Goal: Task Accomplishment & Management: Manage account settings

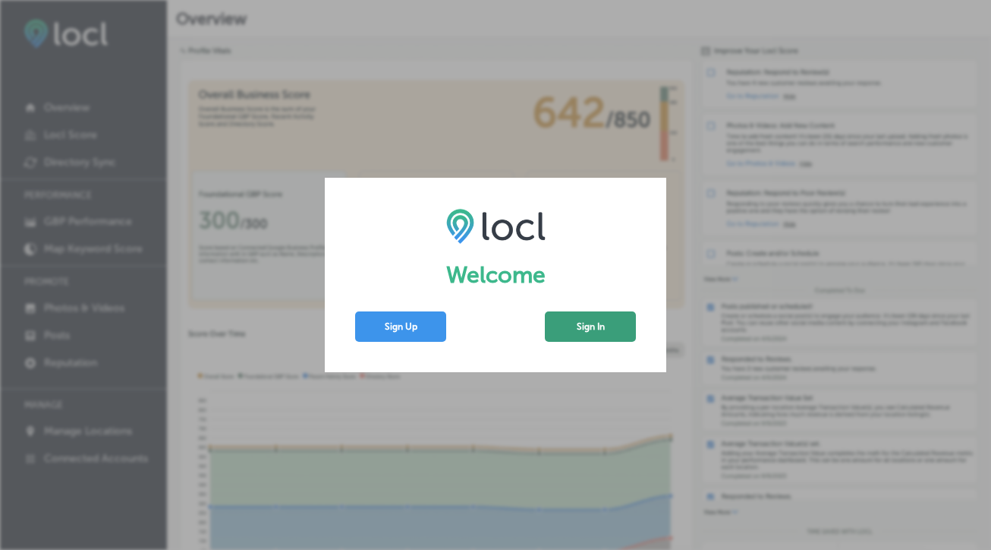
click at [575, 330] on button "Sign In" at bounding box center [590, 326] width 91 height 30
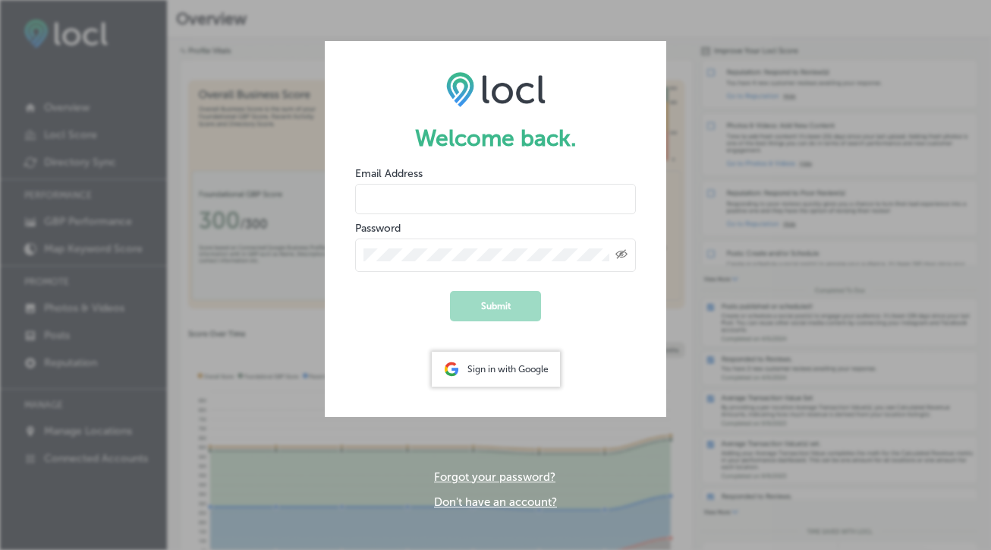
type input "[EMAIL_ADDRESS][DOMAIN_NAME]"
click at [496, 305] on button "Submit" at bounding box center [495, 306] width 91 height 30
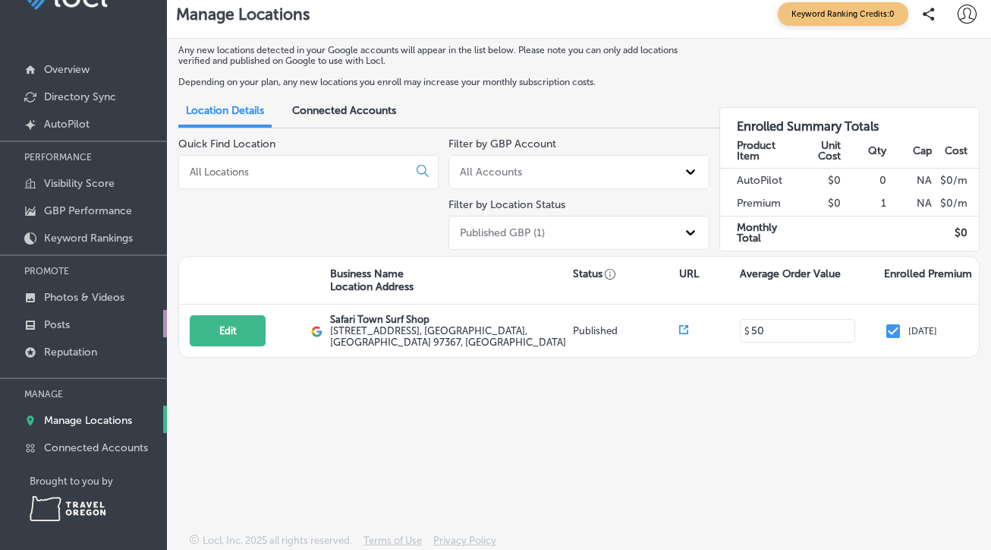
scroll to position [39, 0]
click at [92, 421] on p "Manage Locations" at bounding box center [88, 419] width 88 height 13
click at [95, 448] on p "Connected Accounts" at bounding box center [96, 446] width 104 height 13
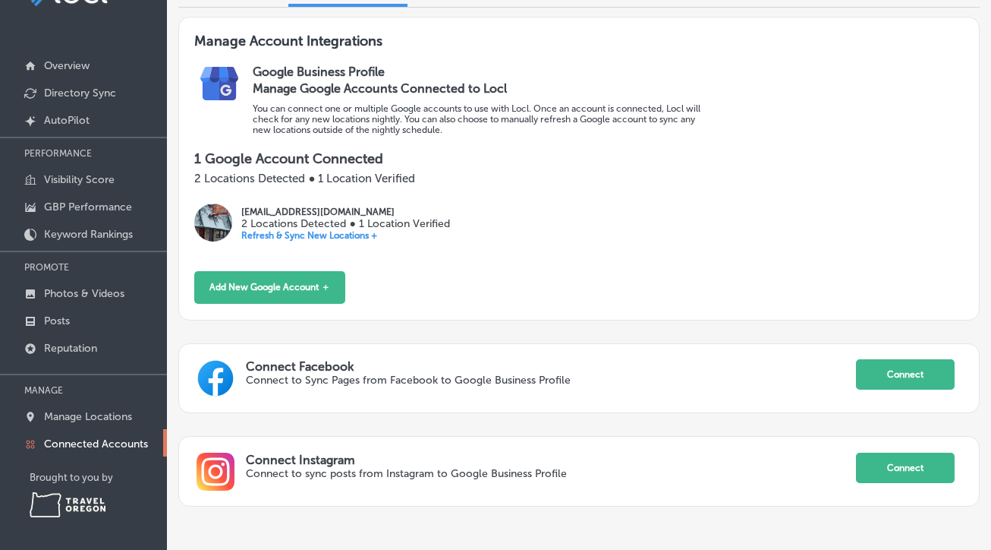
scroll to position [134, 0]
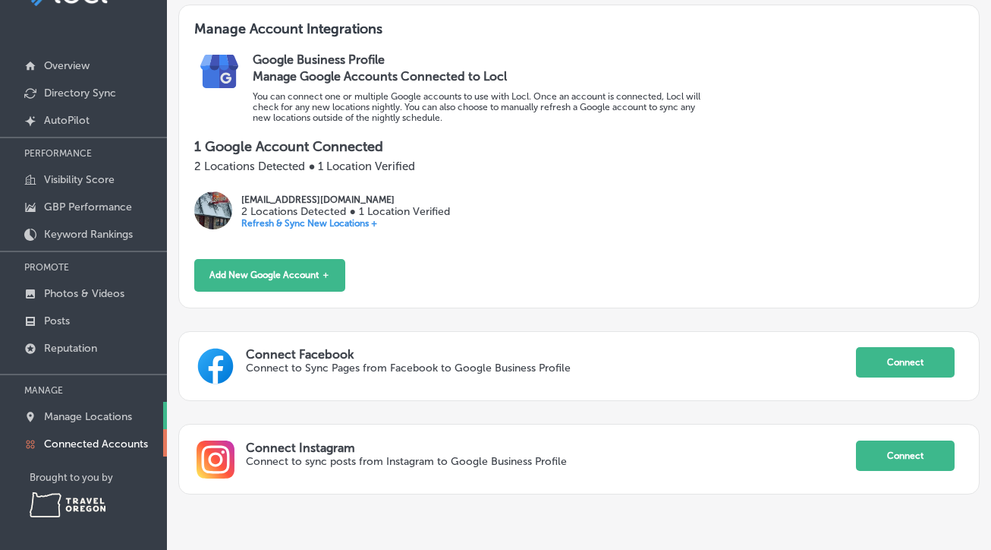
click at [101, 413] on p "Manage Locations" at bounding box center [88, 416] width 88 height 13
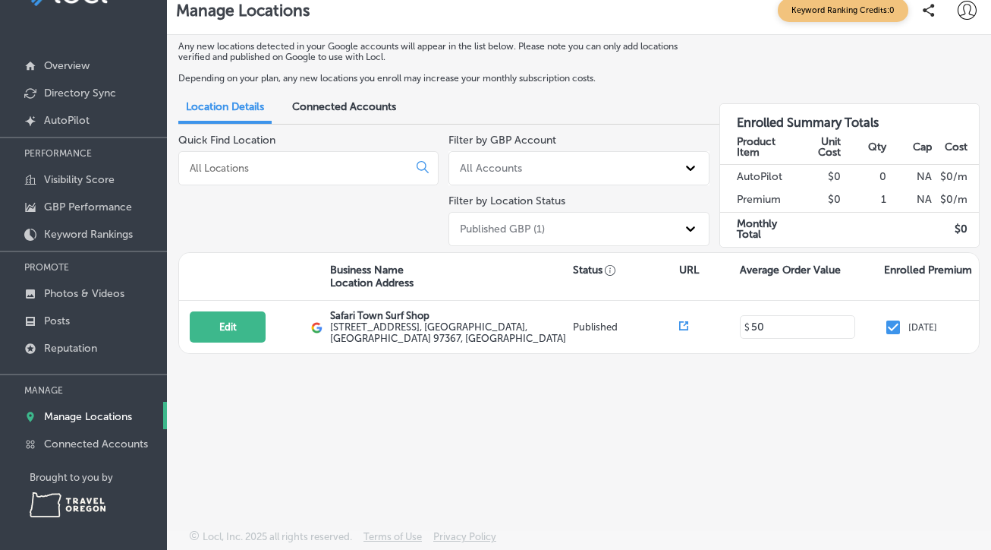
scroll to position [45, 0]
click at [91, 204] on p "GBP Performance" at bounding box center [88, 206] width 88 height 13
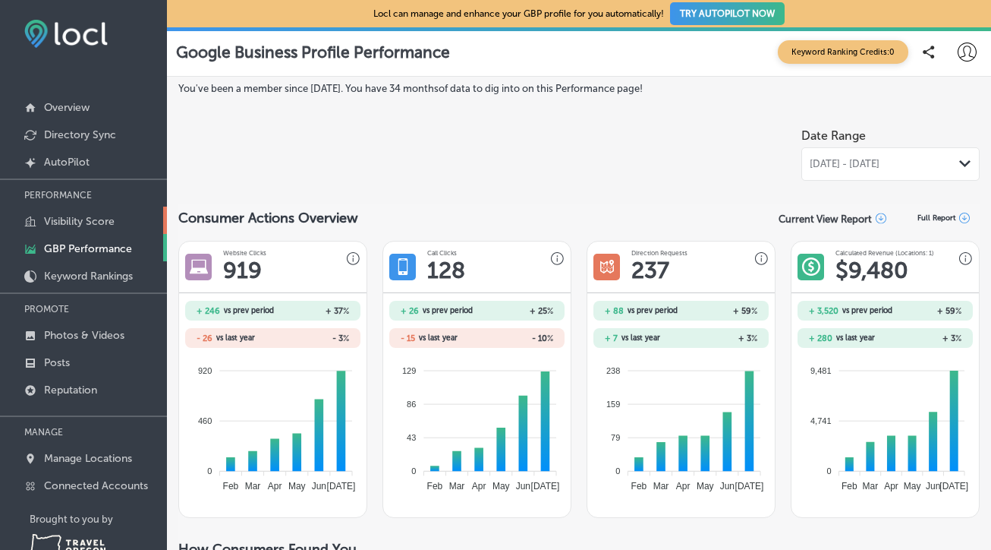
click at [88, 222] on p "Visibility Score" at bounding box center [79, 221] width 71 height 13
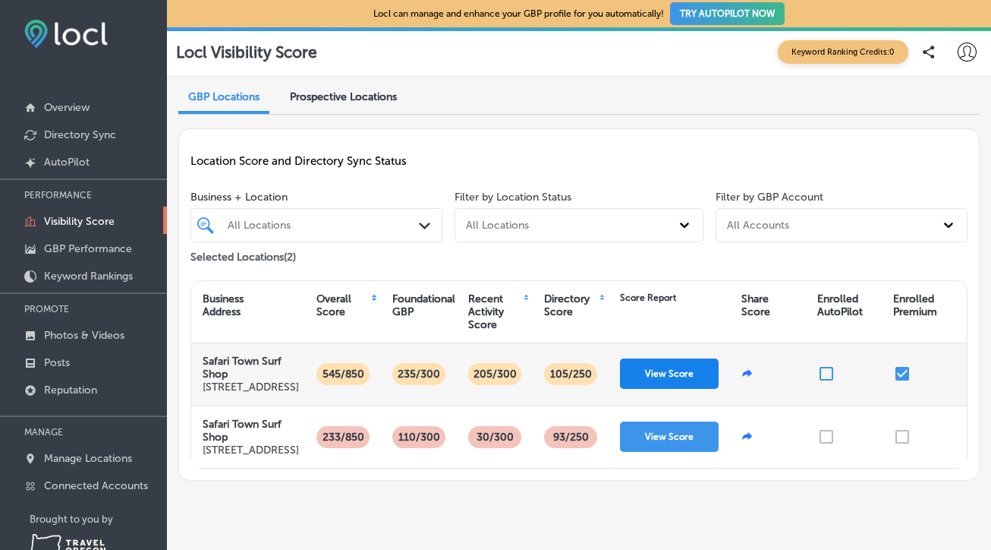
click at [657, 389] on button "View Score" at bounding box center [669, 373] width 99 height 30
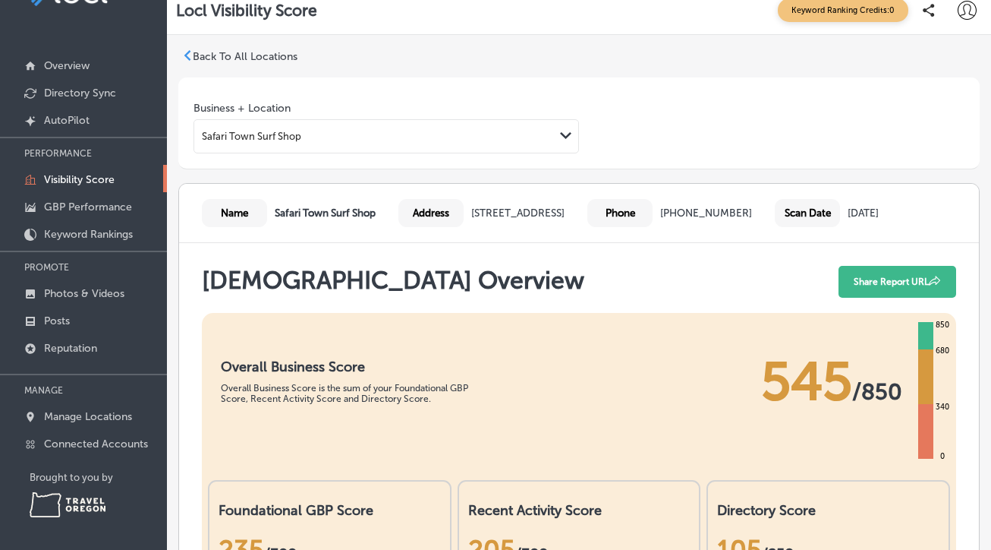
scroll to position [33, 0]
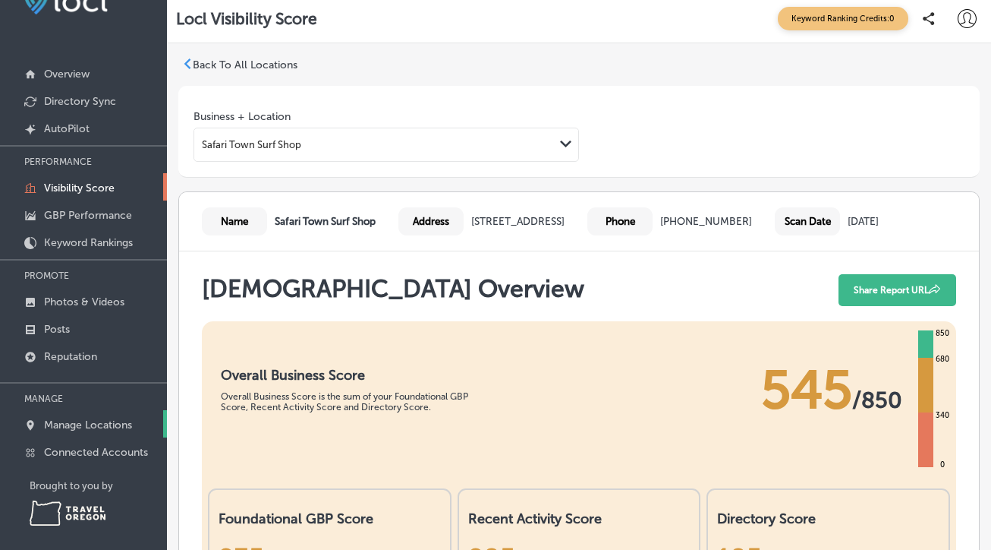
click at [81, 430] on p "Manage Locations" at bounding box center [88, 424] width 88 height 13
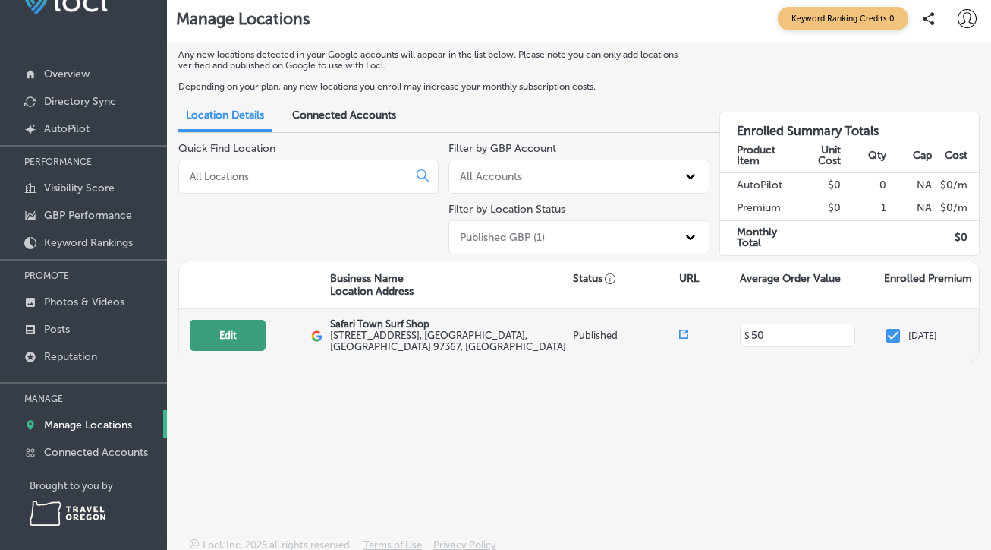
click at [247, 337] on button "Edit" at bounding box center [228, 335] width 76 height 31
select select "US"
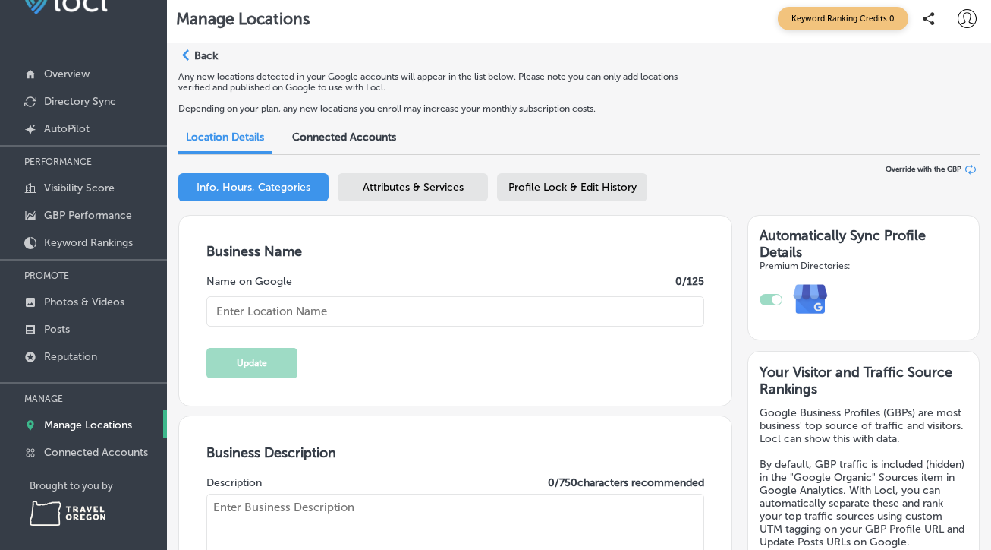
type input "Safari Town Surf Shop"
type textarea "Safari Town Surf Shop is a locally owned and family operated surf shop establis…"
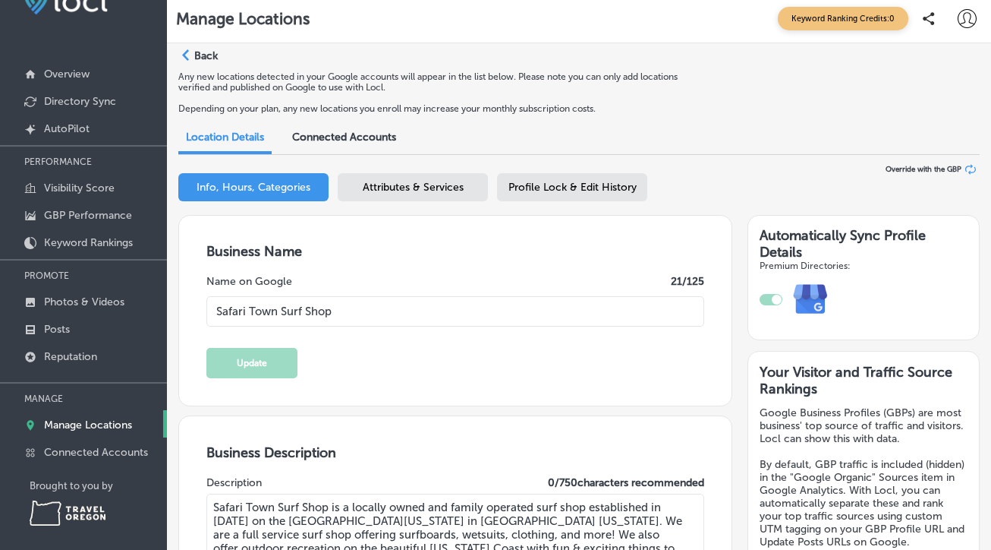
type input "[STREET_ADDRESS]"
type input "[GEOGRAPHIC_DATA]"
type input "97367"
type input "US"
type input "[PHONE_NUMBER]"
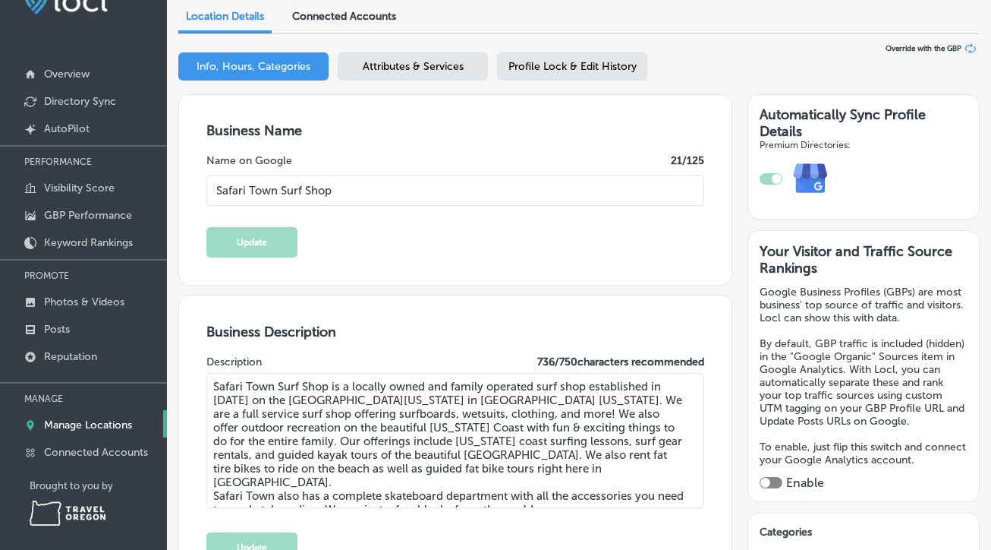
type input "[URL][DOMAIN_NAME]"
type input "50"
type input "[EMAIL_ADDRESS][DOMAIN_NAME]"
type input "[URL][DOMAIN_NAME]"
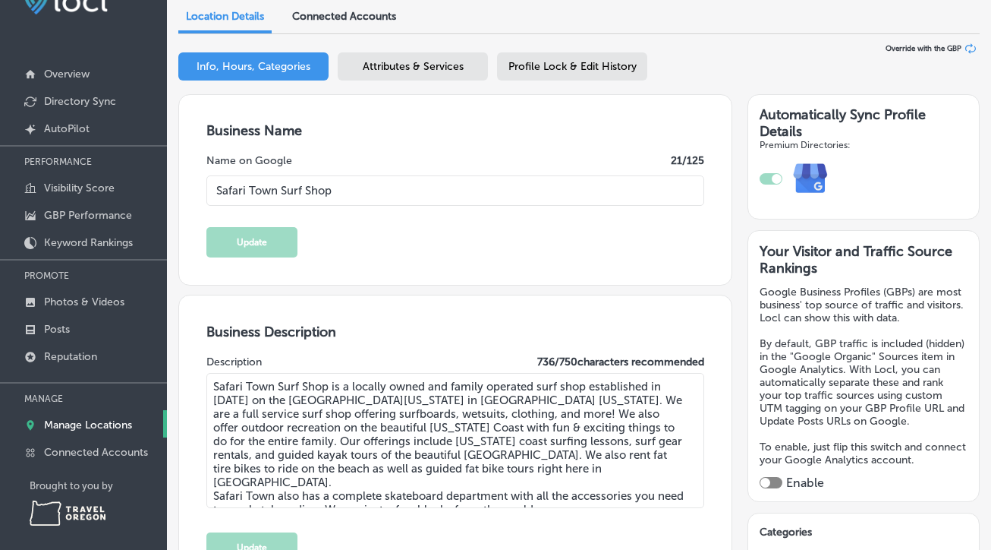
type input "[URL][DOMAIN_NAME]"
checkbox input "true"
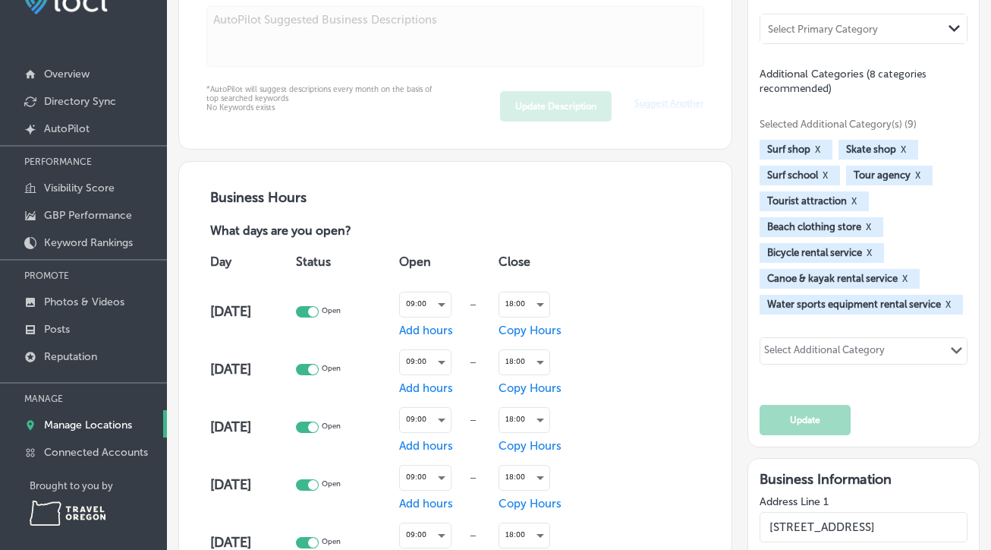
scroll to position [789, 0]
click at [451, 303] on div "09:00" at bounding box center [425, 303] width 51 height 20
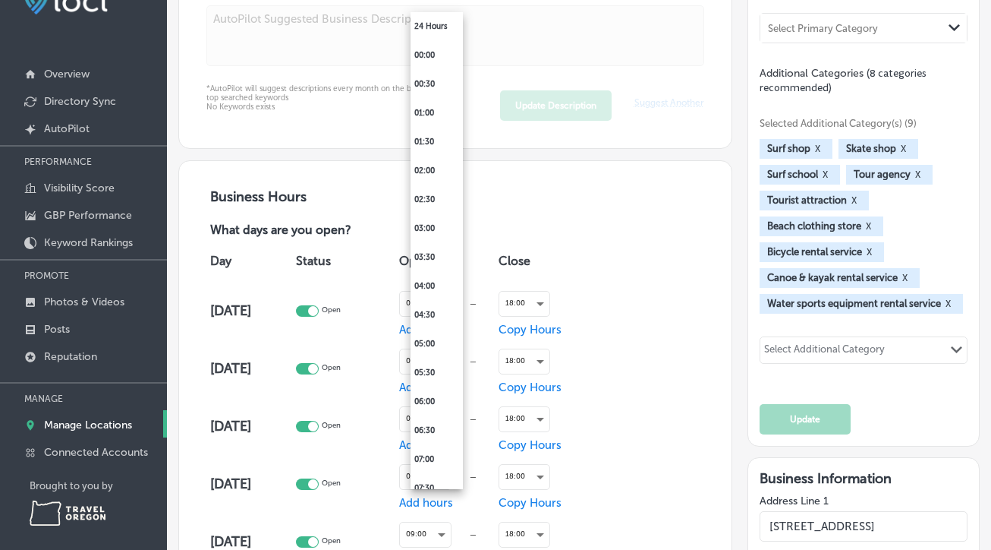
scroll to position [324, 0]
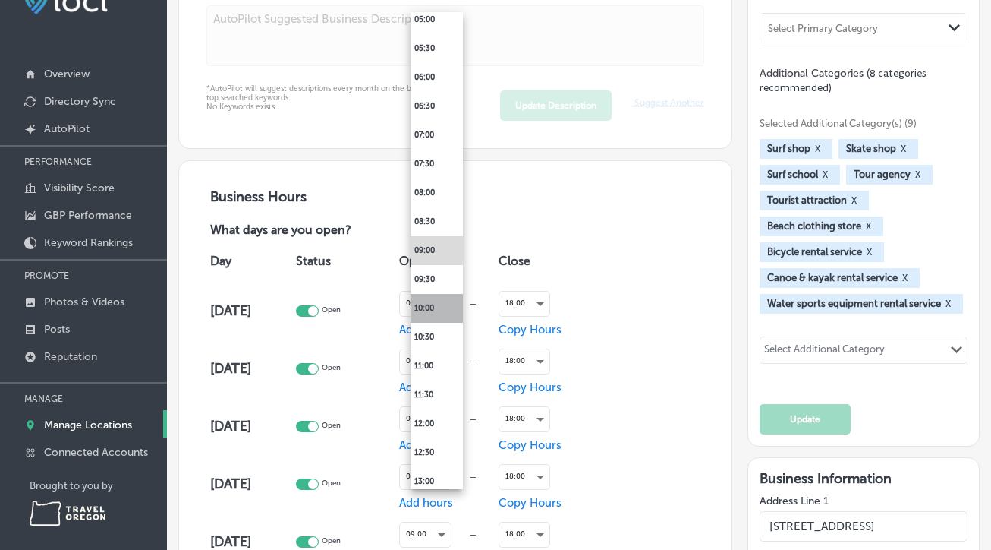
click at [446, 309] on li "10:00" at bounding box center [437, 308] width 52 height 29
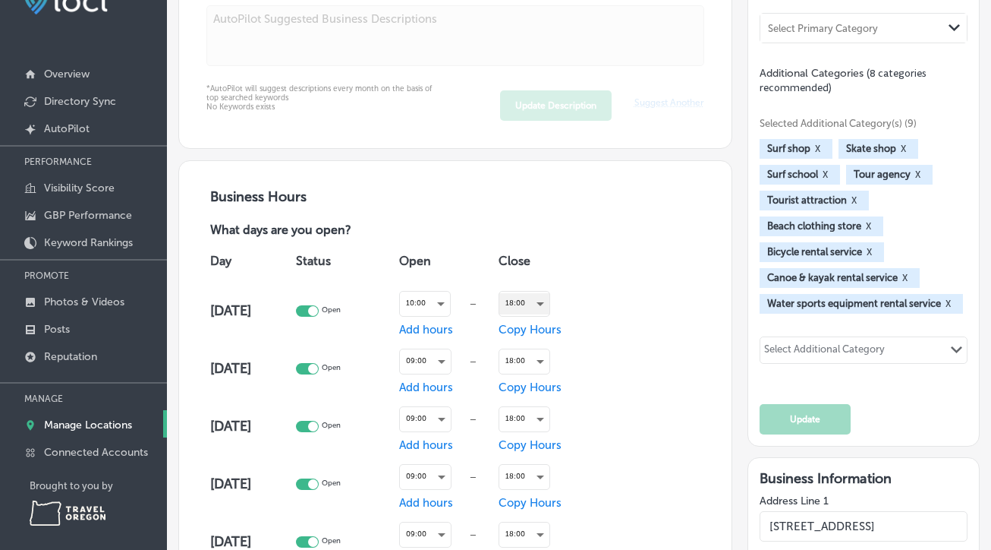
click at [539, 303] on div "18:00" at bounding box center [524, 303] width 50 height 20
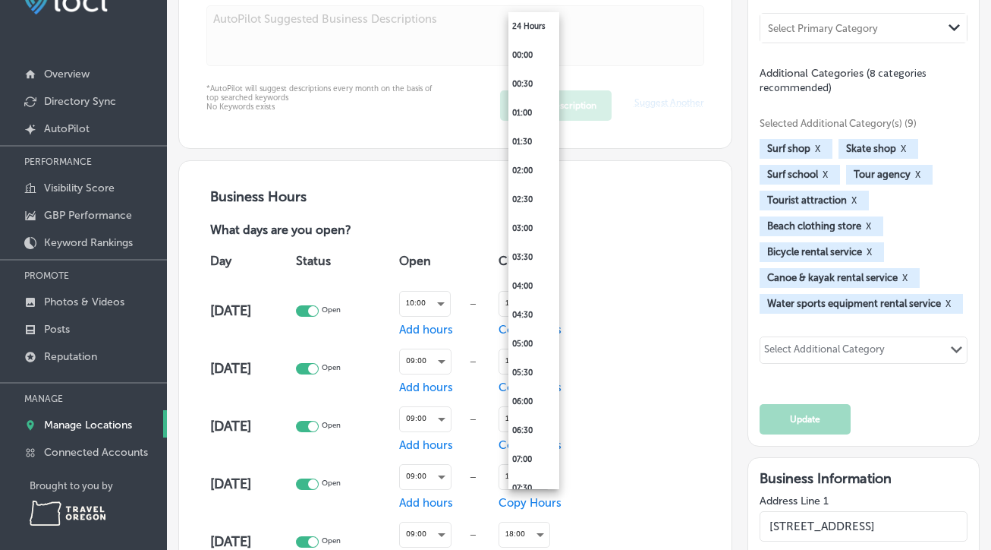
scroll to position [843, 0]
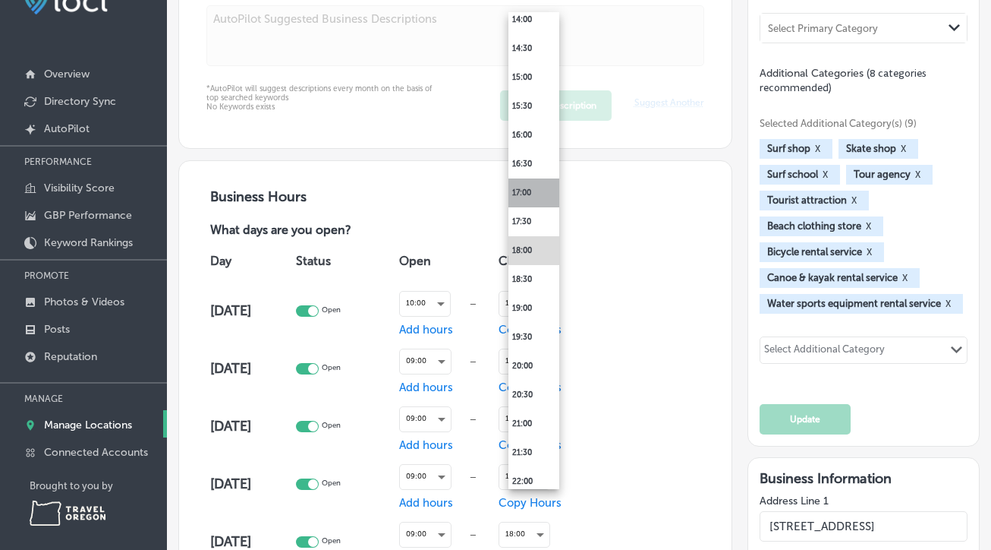
click at [542, 194] on li "17:00" at bounding box center [534, 192] width 51 height 29
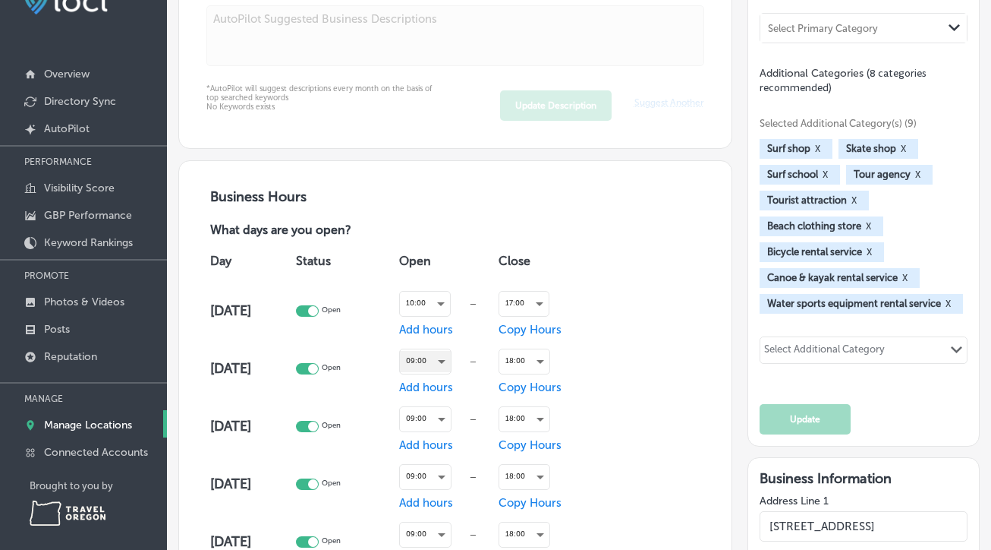
click at [445, 361] on div "09:00" at bounding box center [425, 361] width 51 height 20
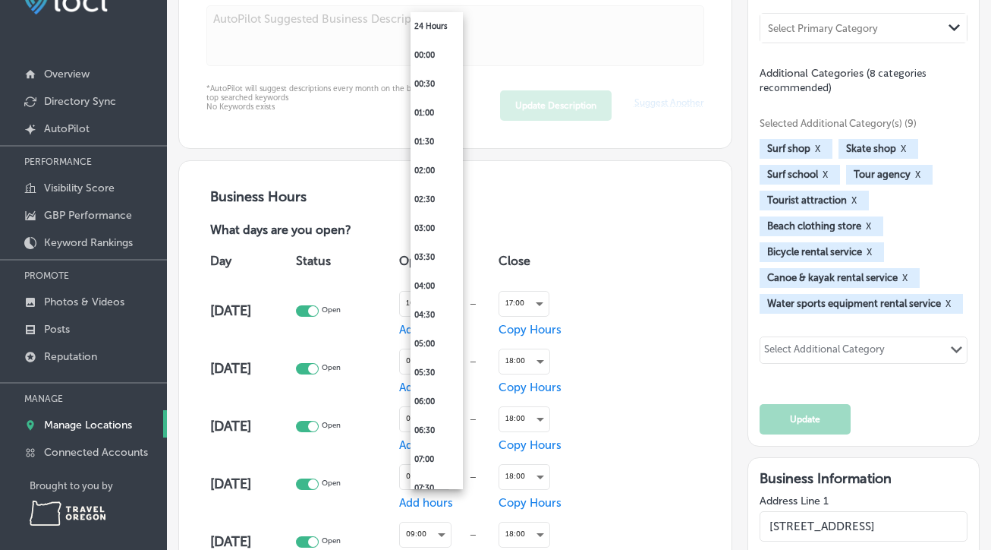
scroll to position [324, 0]
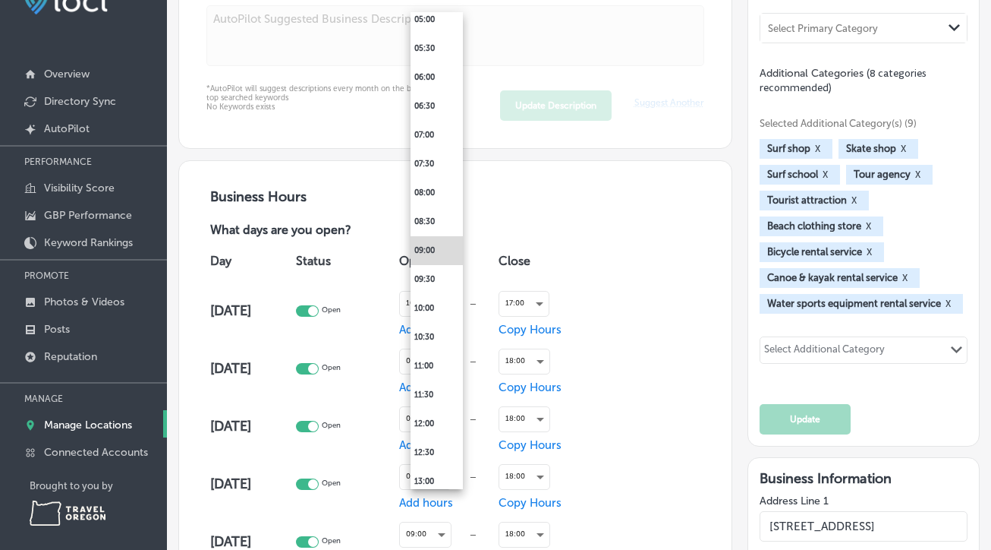
click at [325, 370] on div at bounding box center [495, 275] width 991 height 550
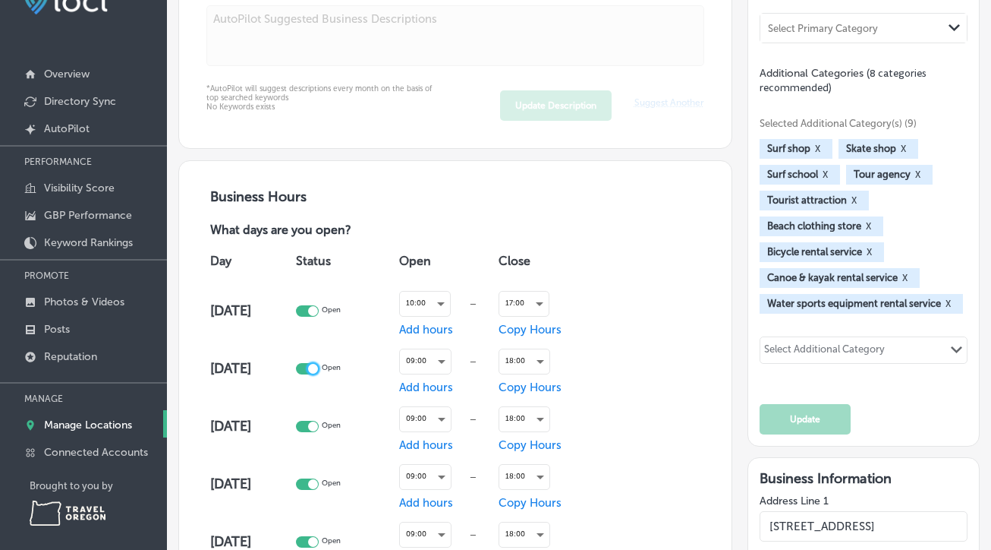
click at [318, 370] on div at bounding box center [313, 369] width 10 height 10
checkbox input "false"
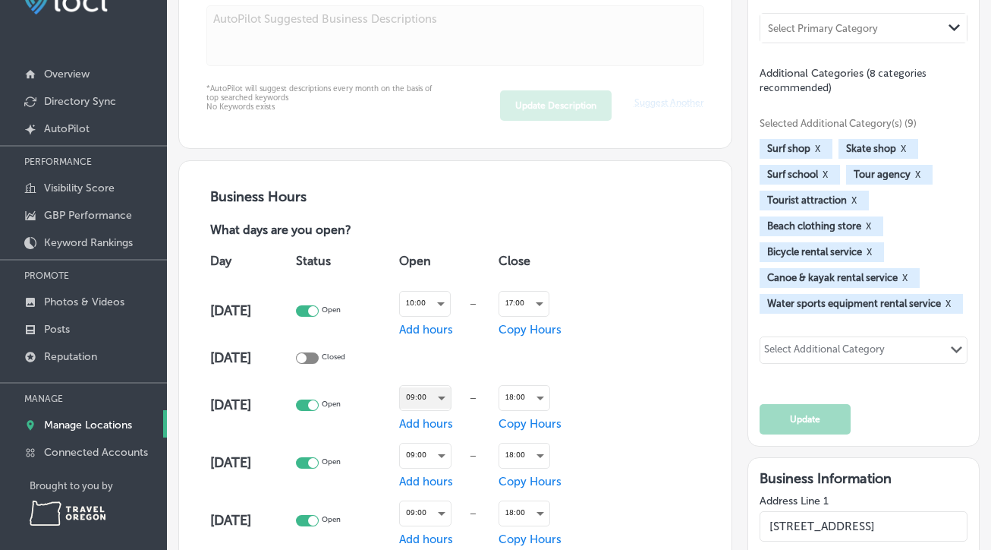
click at [449, 399] on div "09:00" at bounding box center [425, 397] width 51 height 20
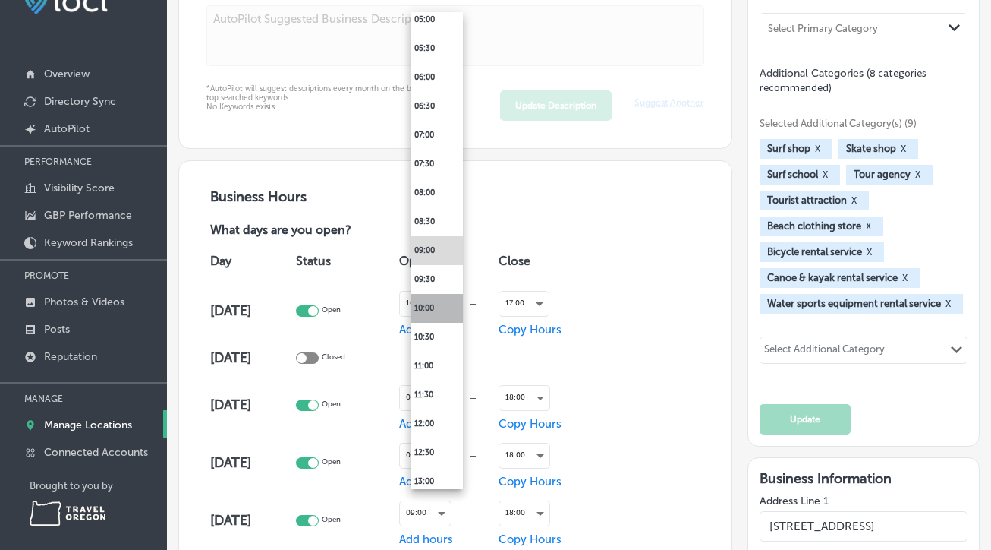
click at [445, 313] on li "10:00" at bounding box center [437, 308] width 52 height 29
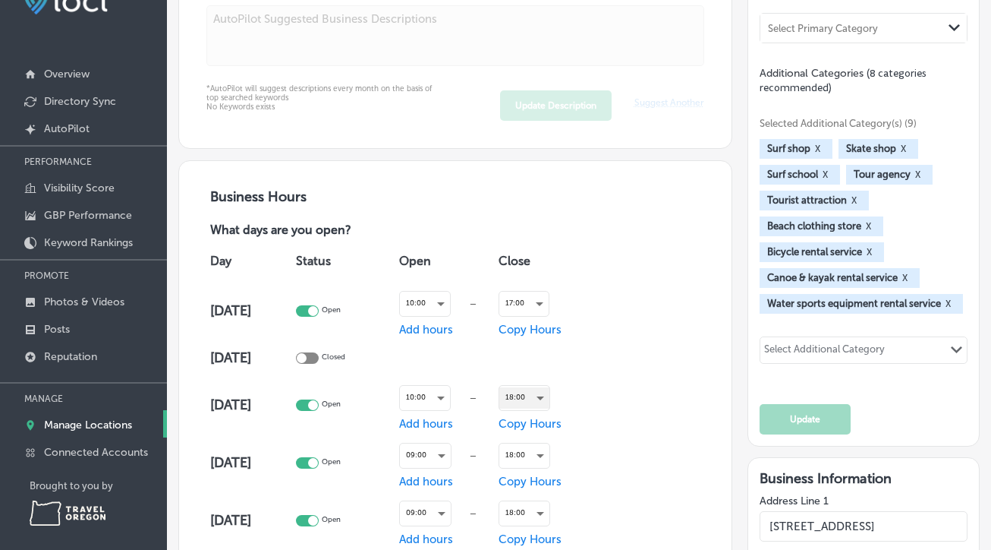
click at [547, 399] on div "18:00" at bounding box center [524, 397] width 50 height 20
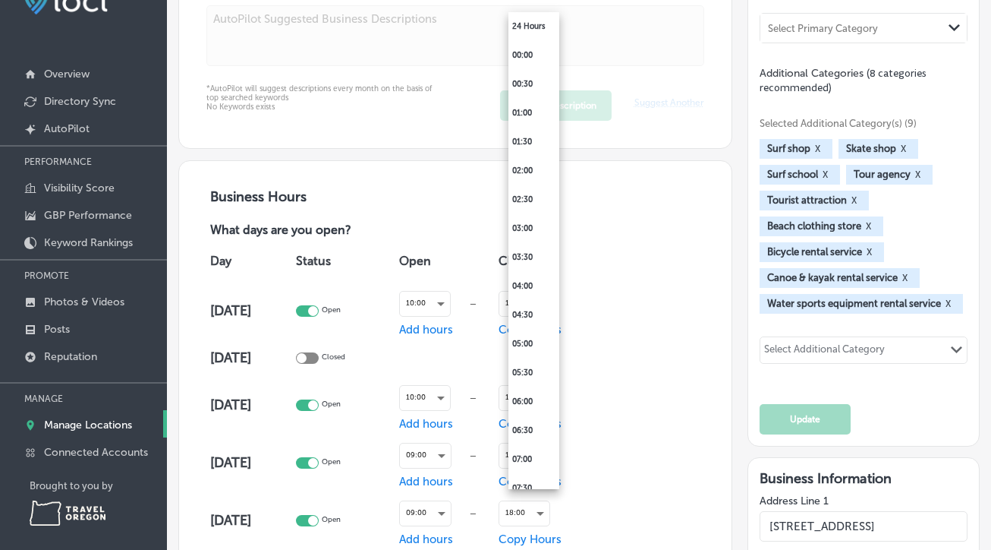
scroll to position [843, 0]
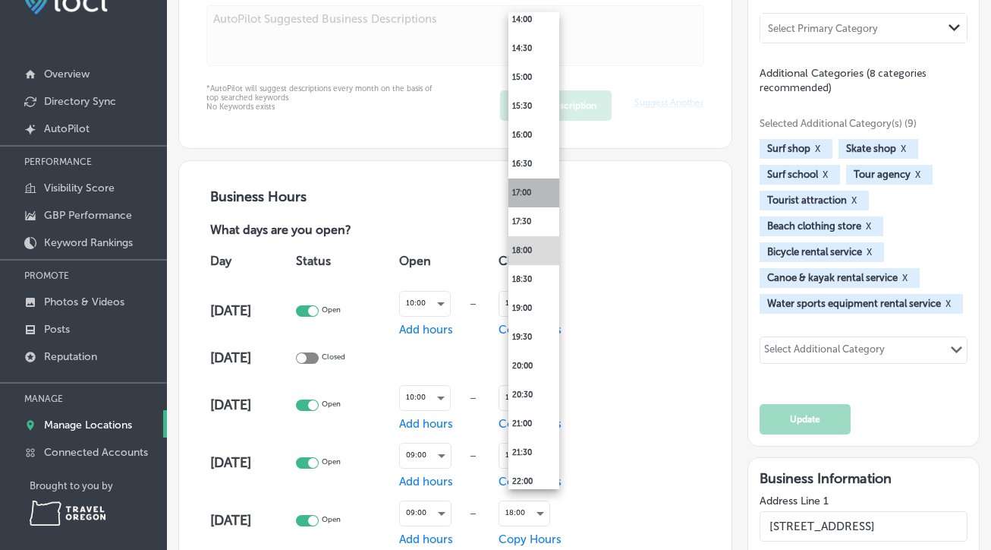
click at [538, 190] on li "17:00" at bounding box center [534, 192] width 51 height 29
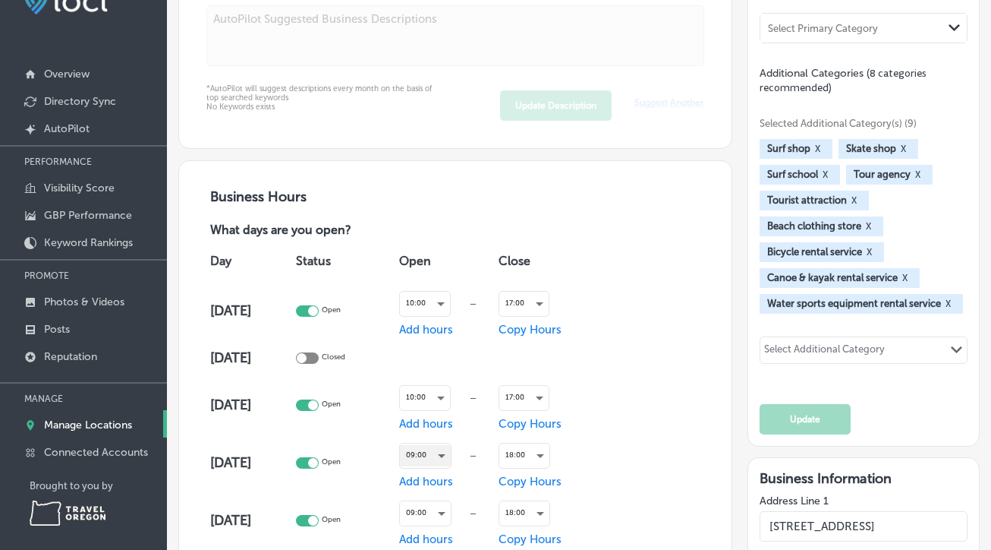
click at [445, 454] on div "09:00" at bounding box center [425, 455] width 51 height 20
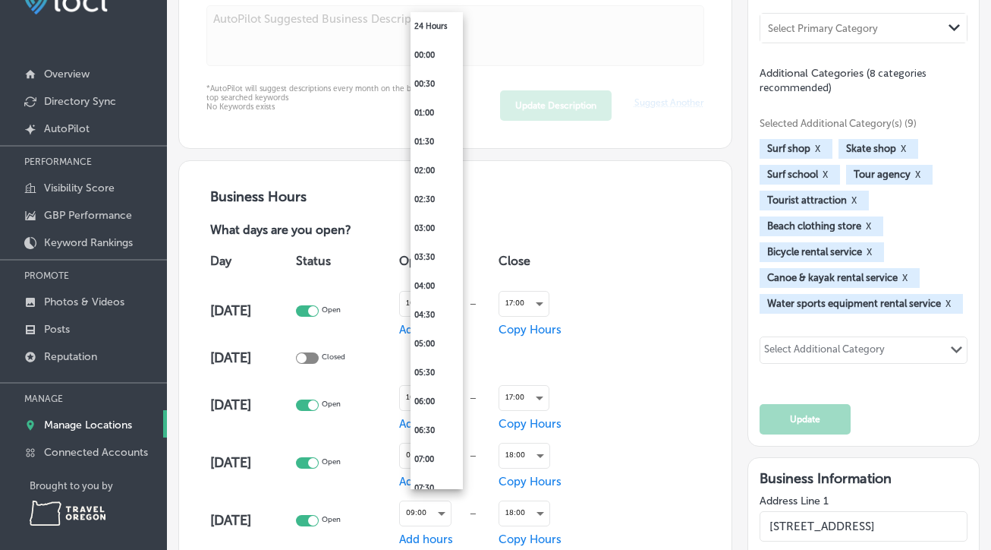
scroll to position [324, 0]
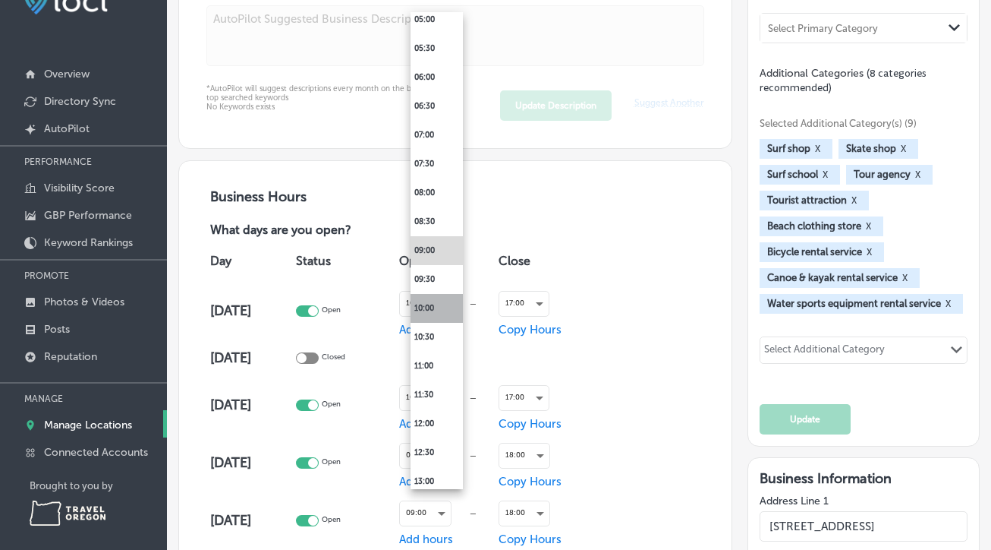
click at [439, 304] on li "10:00" at bounding box center [437, 308] width 52 height 29
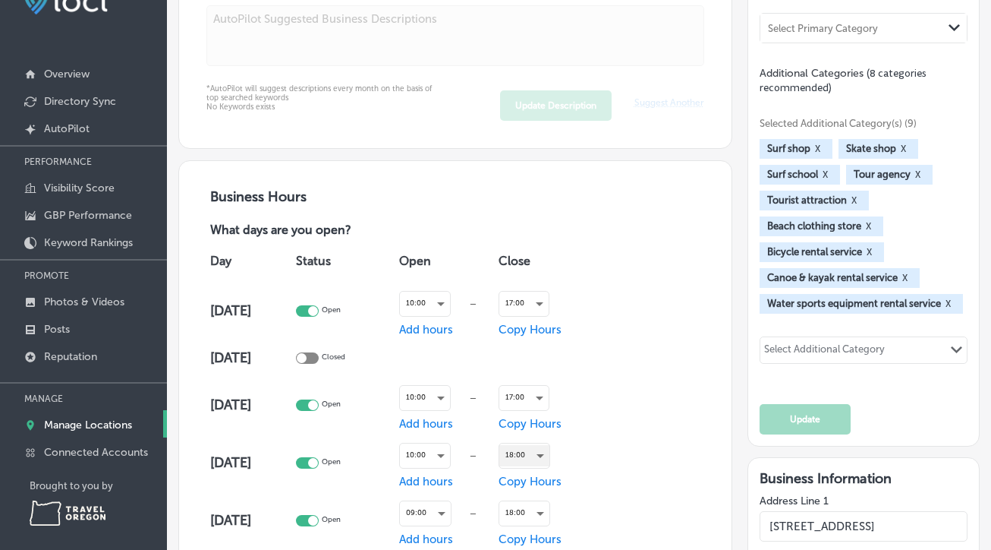
click at [548, 455] on div "18:00" at bounding box center [524, 455] width 50 height 20
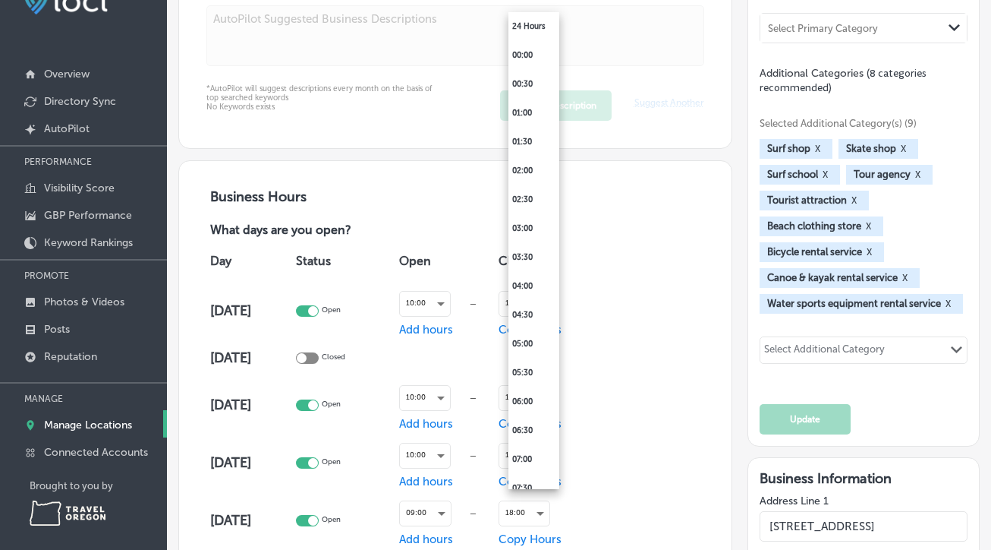
scroll to position [843, 0]
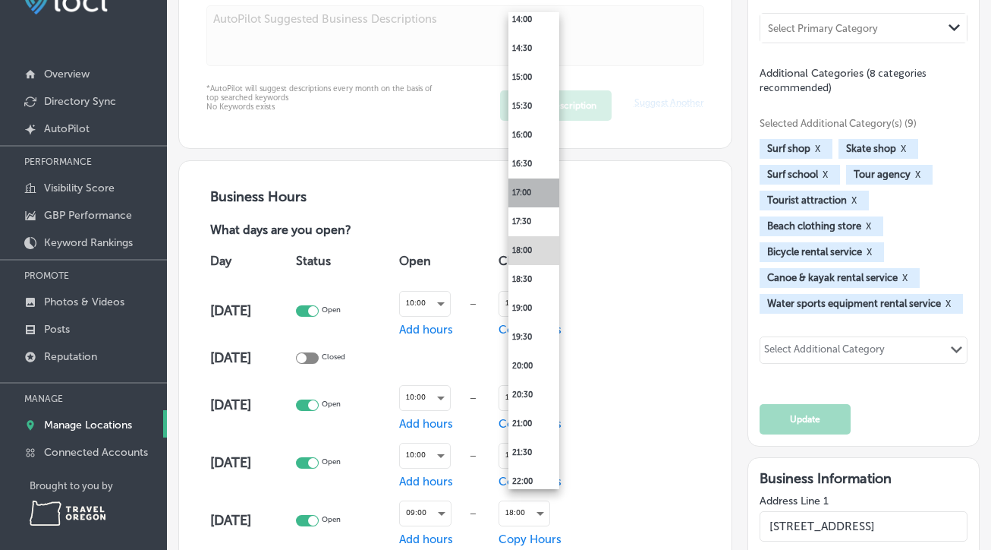
click at [538, 187] on li "17:00" at bounding box center [534, 192] width 51 height 29
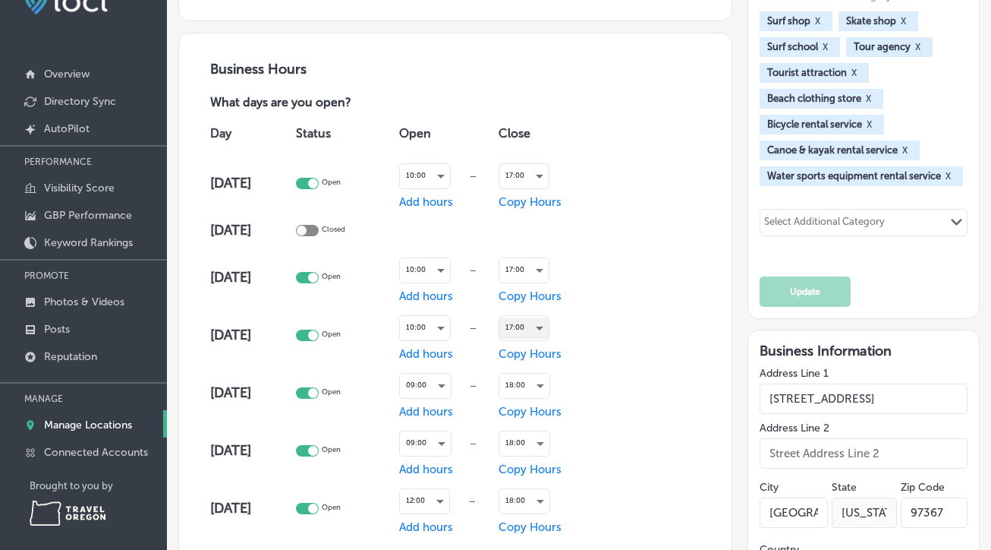
scroll to position [922, 0]
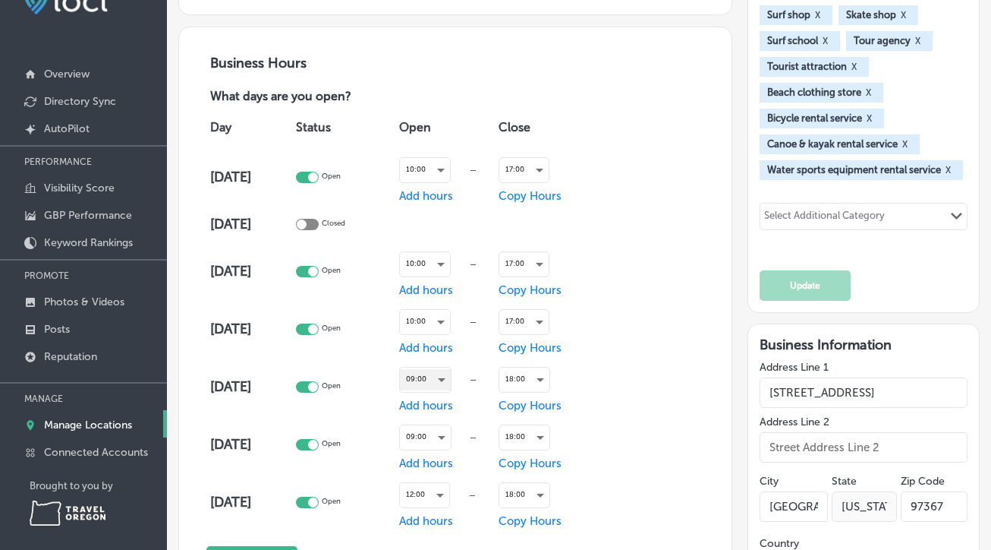
click at [436, 386] on div "09:00" at bounding box center [425, 379] width 51 height 20
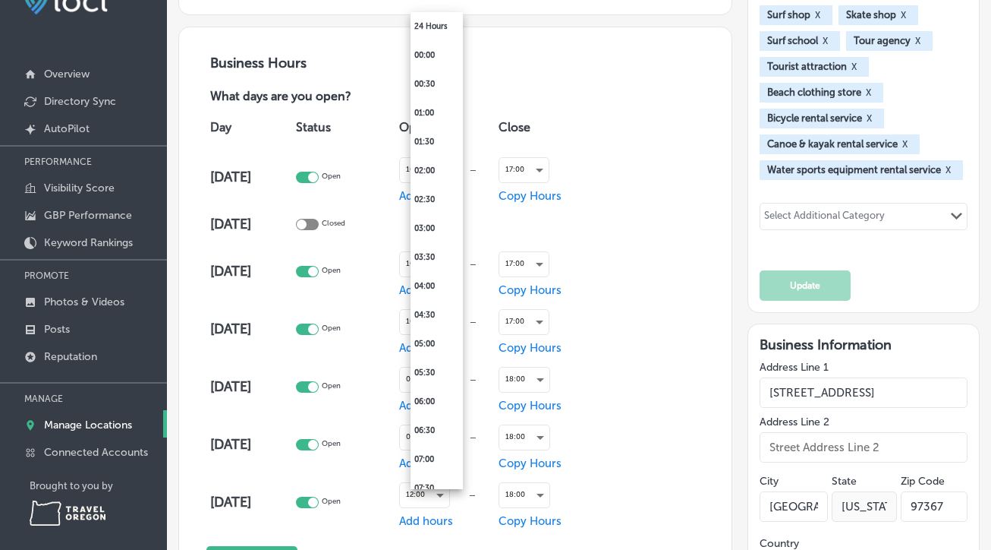
scroll to position [324, 0]
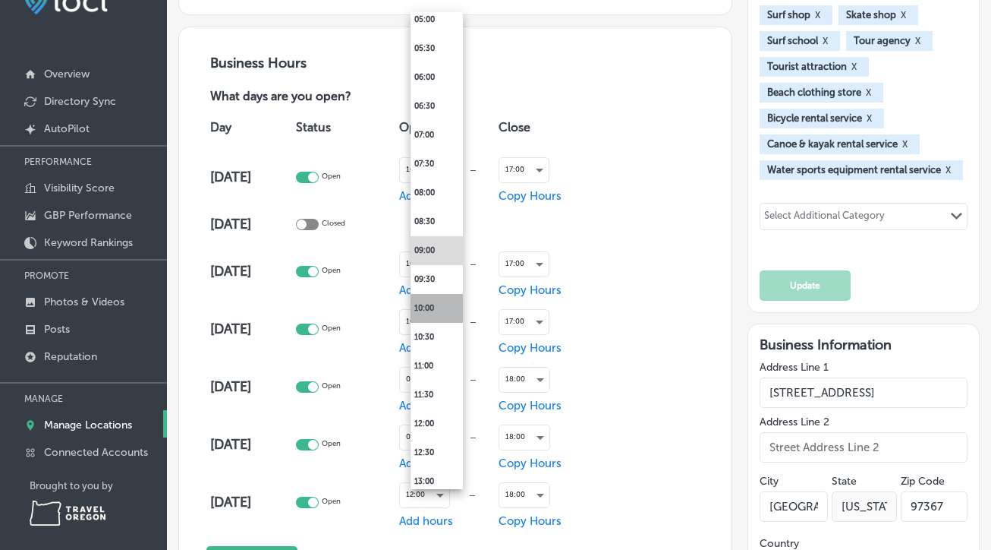
click at [447, 312] on li "10:00" at bounding box center [437, 308] width 52 height 29
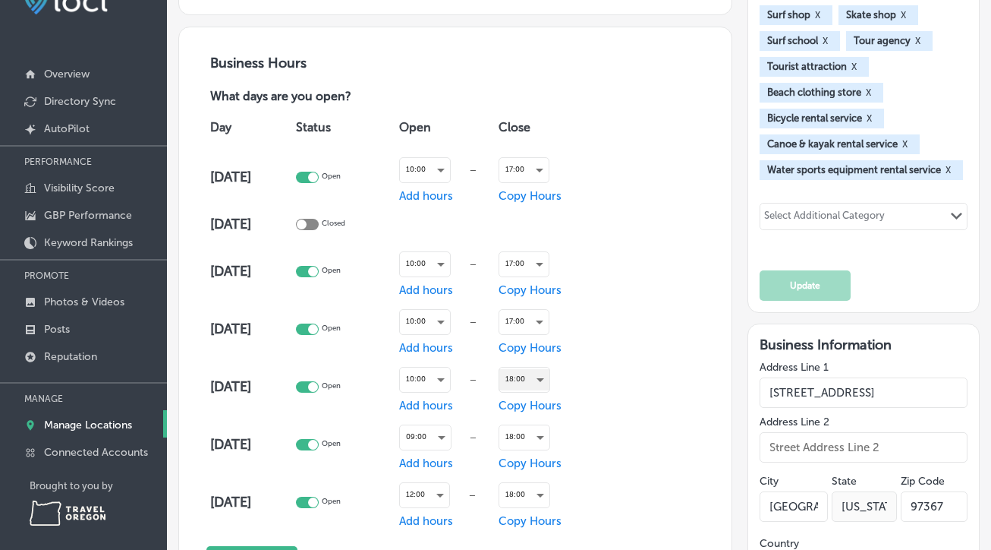
click at [550, 383] on div "18:00" at bounding box center [524, 379] width 50 height 20
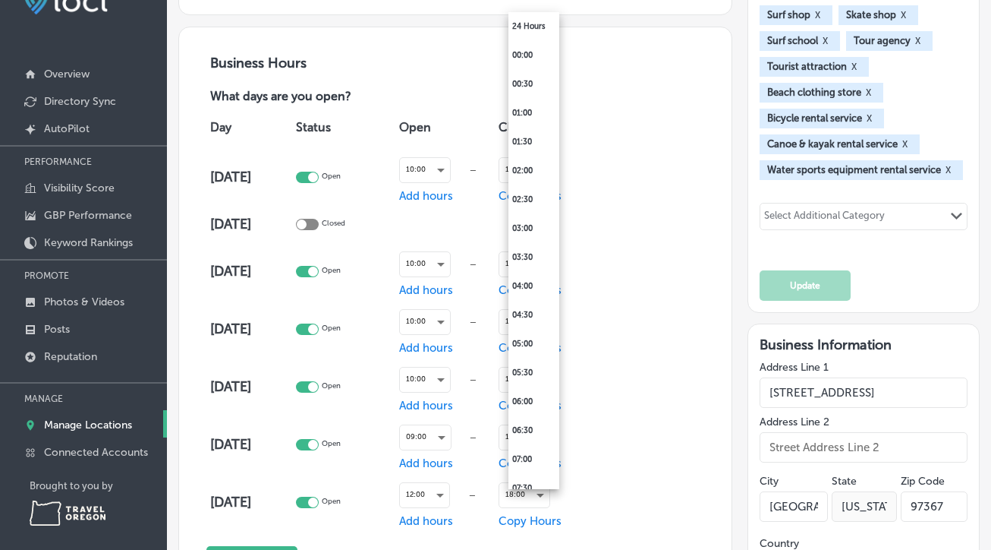
scroll to position [843, 0]
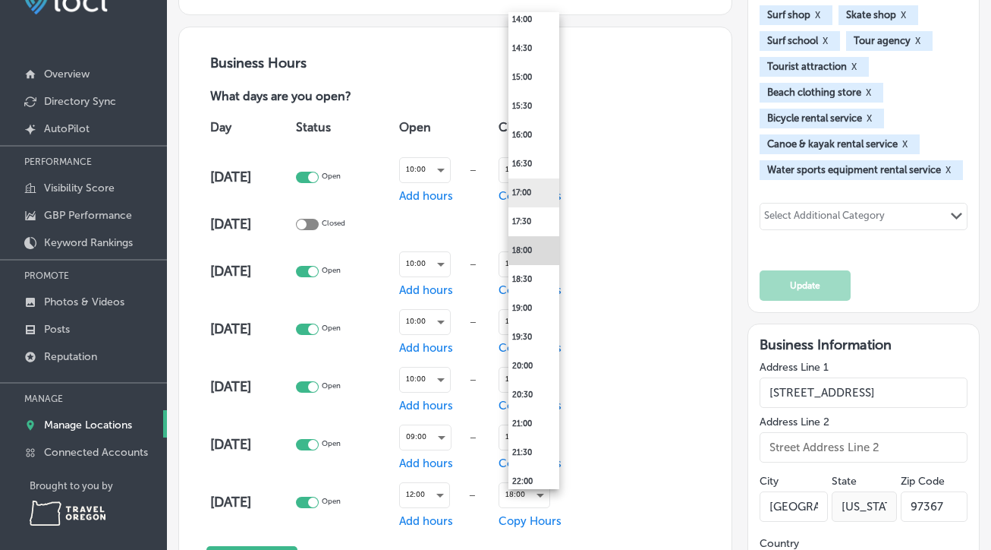
click at [536, 195] on li "17:00" at bounding box center [534, 192] width 51 height 29
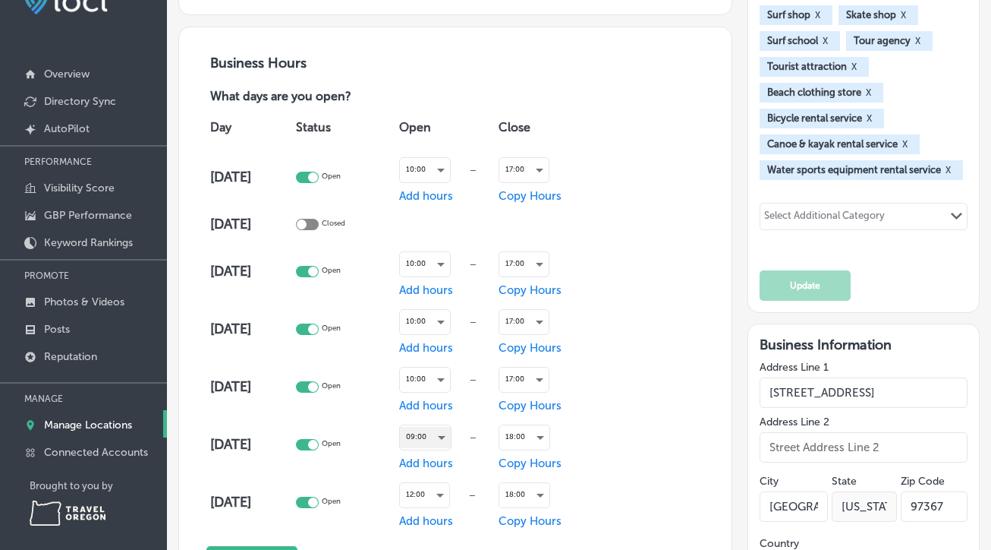
click at [444, 437] on div "09:00" at bounding box center [425, 437] width 51 height 20
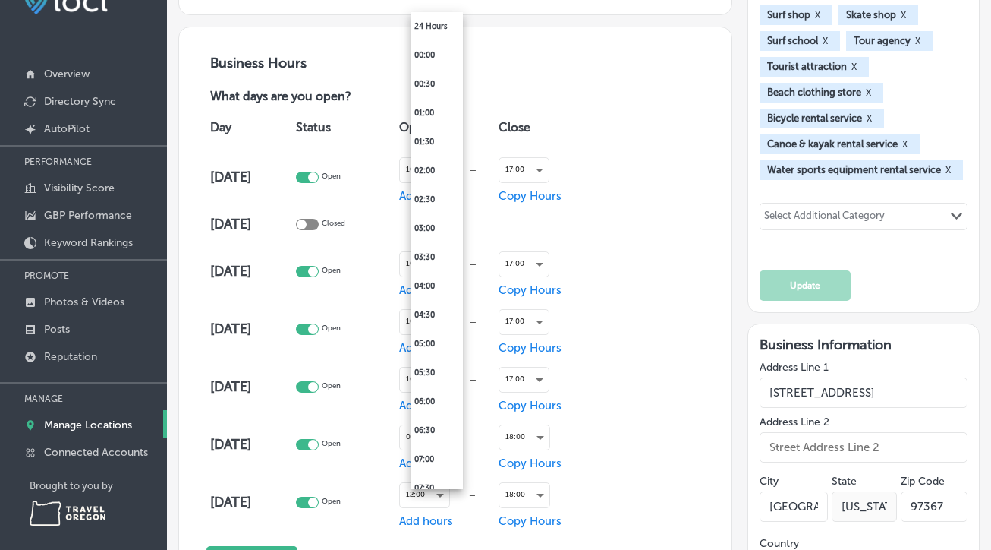
scroll to position [324, 0]
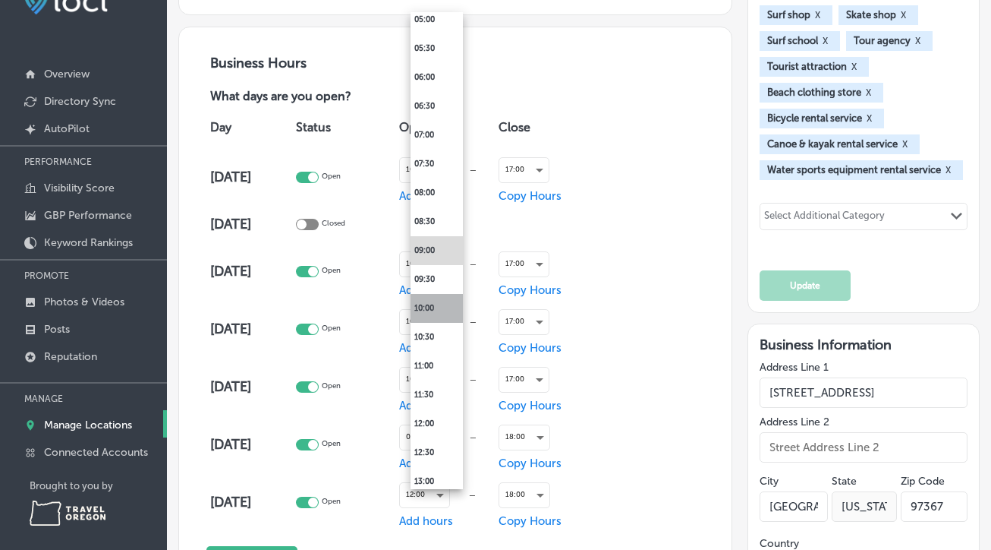
click at [439, 310] on li "10:00" at bounding box center [437, 308] width 52 height 29
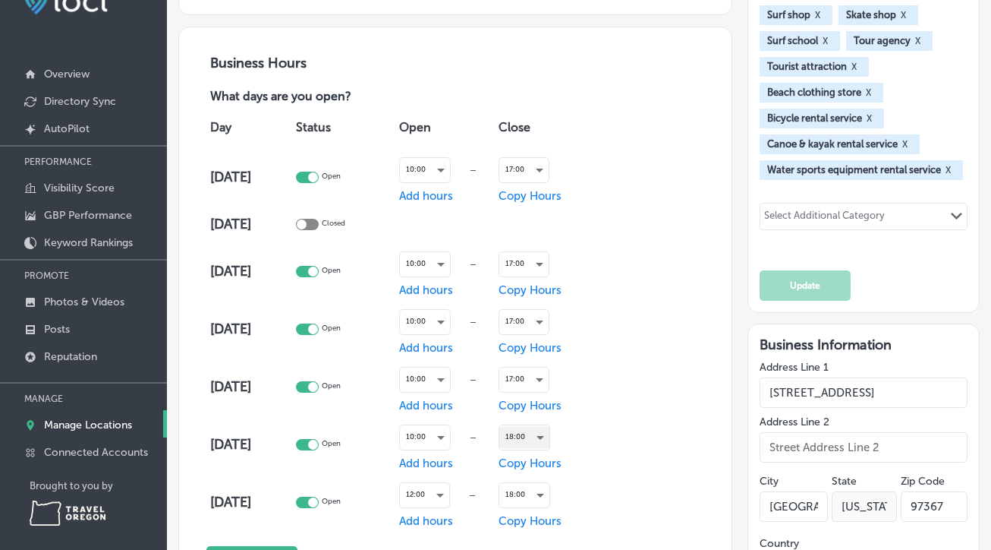
click at [544, 439] on div "18:00" at bounding box center [524, 437] width 50 height 20
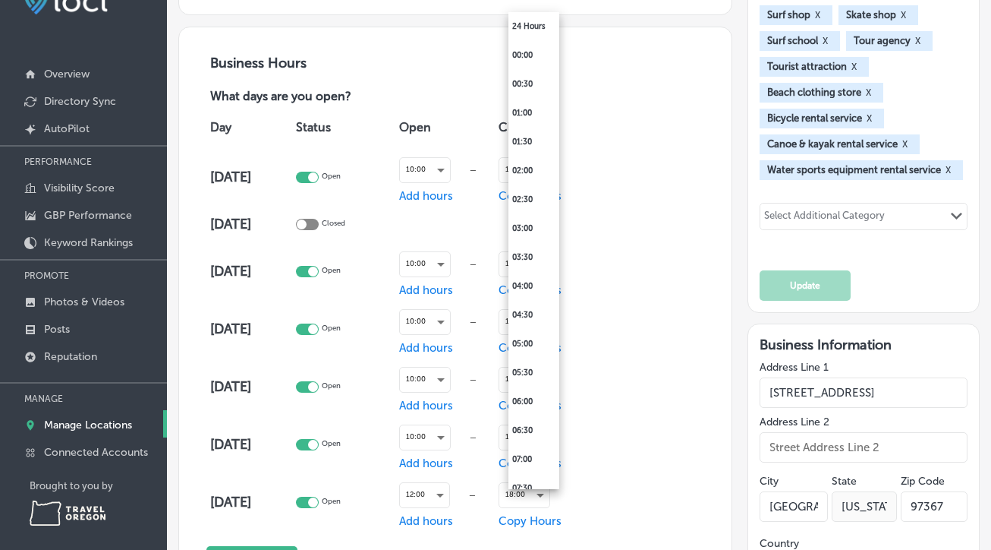
scroll to position [843, 0]
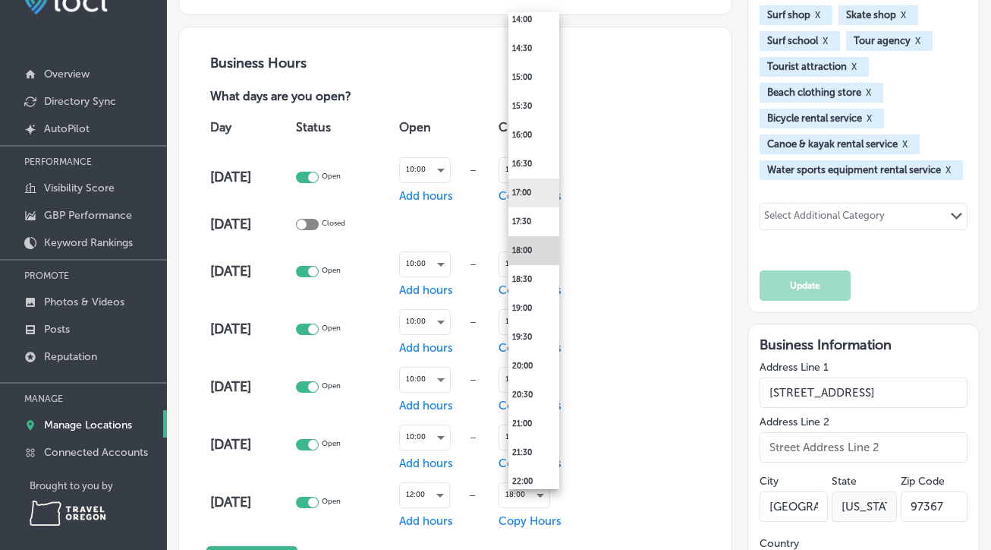
click at [533, 187] on li "17:00" at bounding box center [534, 192] width 51 height 29
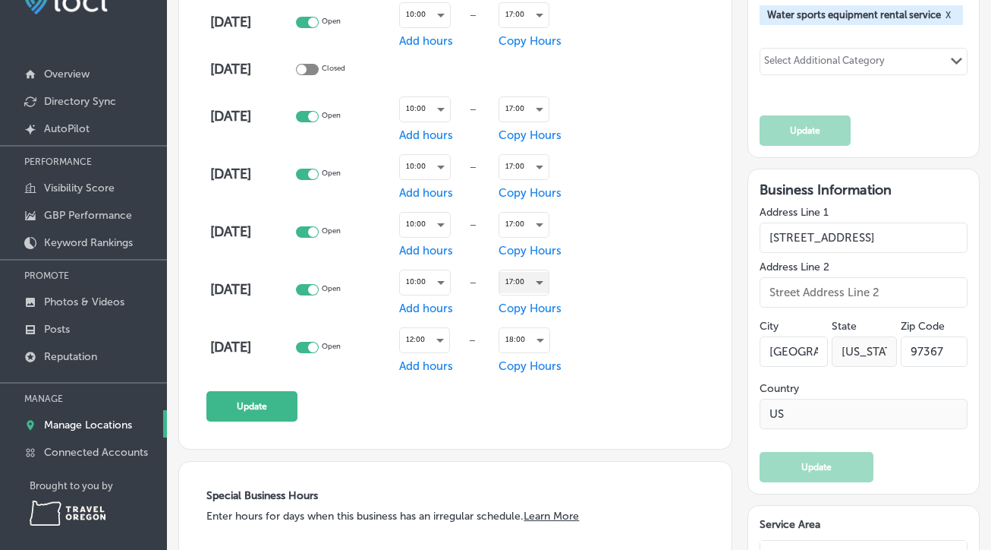
scroll to position [1078, 0]
click at [436, 339] on div "12:00" at bounding box center [424, 339] width 49 height 20
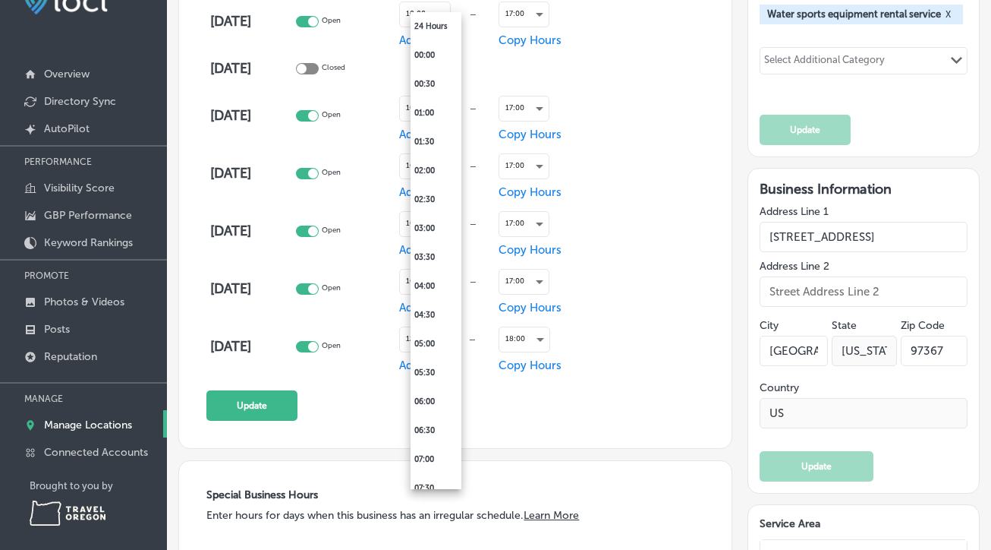
scroll to position [497, 0]
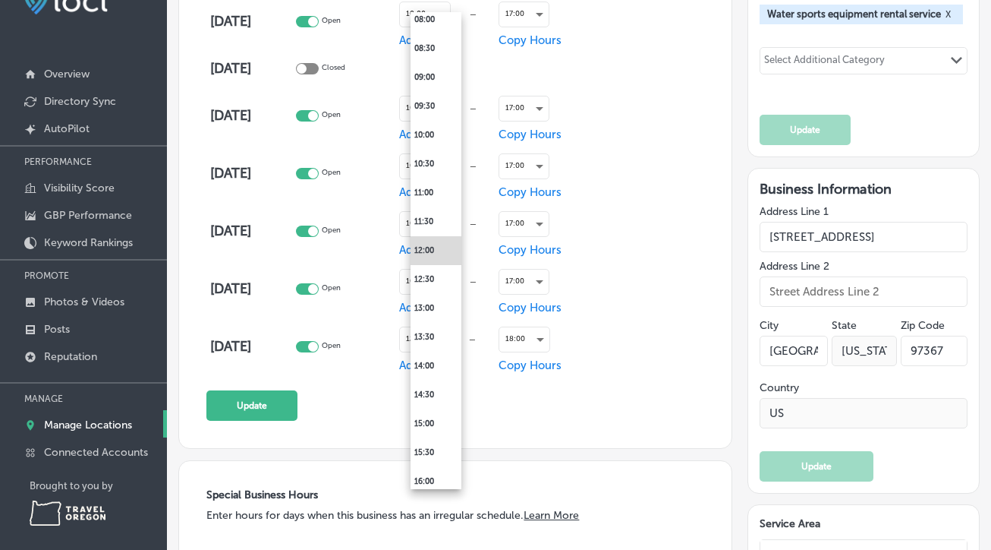
click at [542, 337] on div at bounding box center [495, 275] width 991 height 550
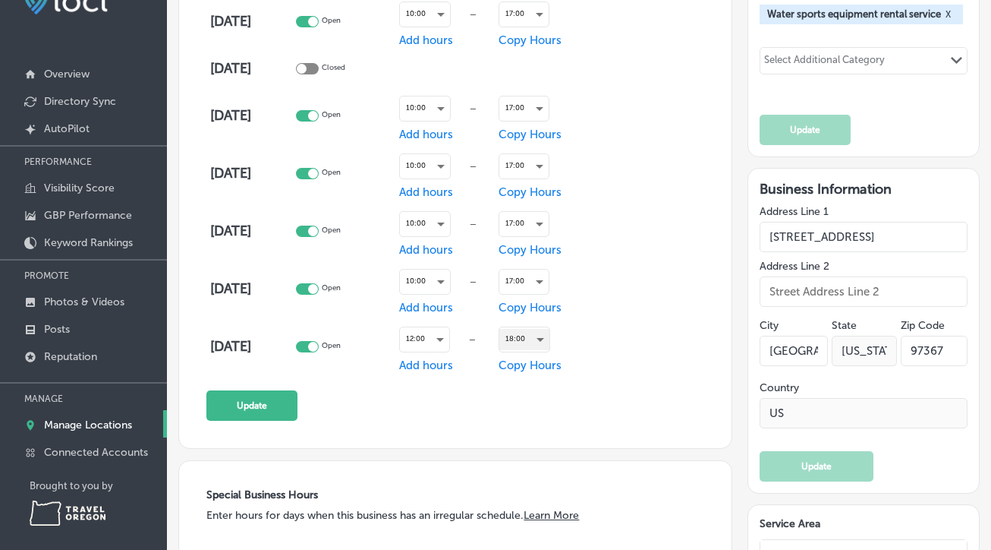
click at [542, 339] on div "18:00" at bounding box center [524, 339] width 50 height 20
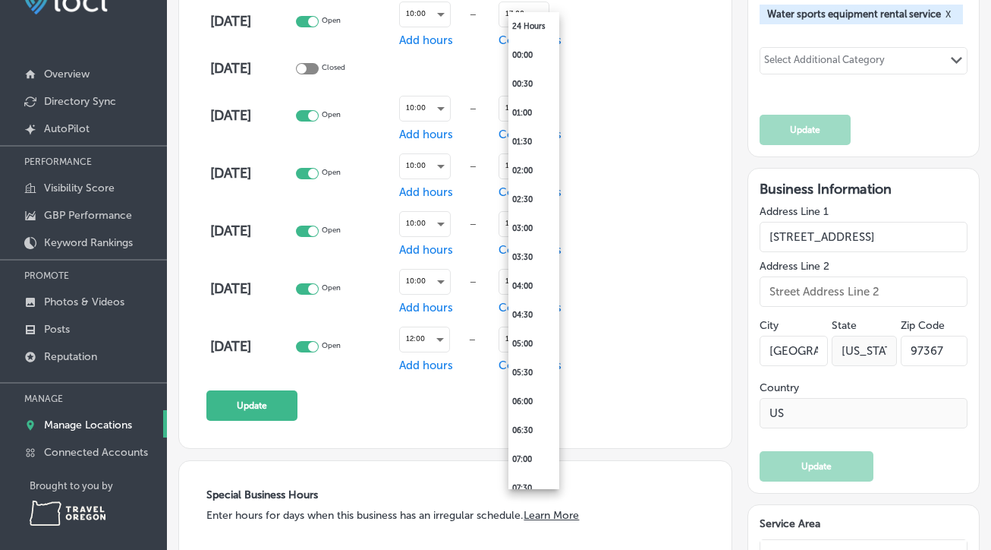
scroll to position [843, 0]
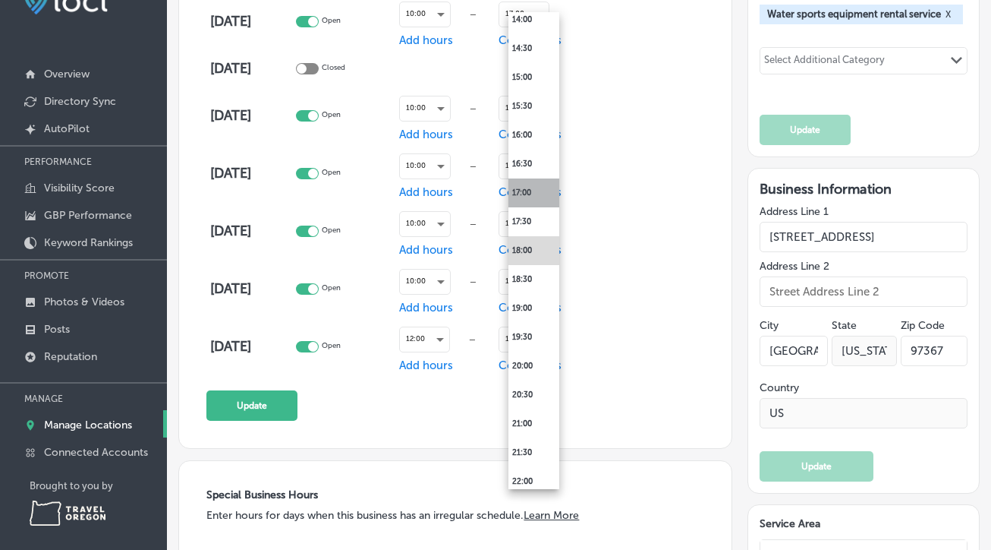
click at [522, 191] on li "17:00" at bounding box center [534, 192] width 51 height 29
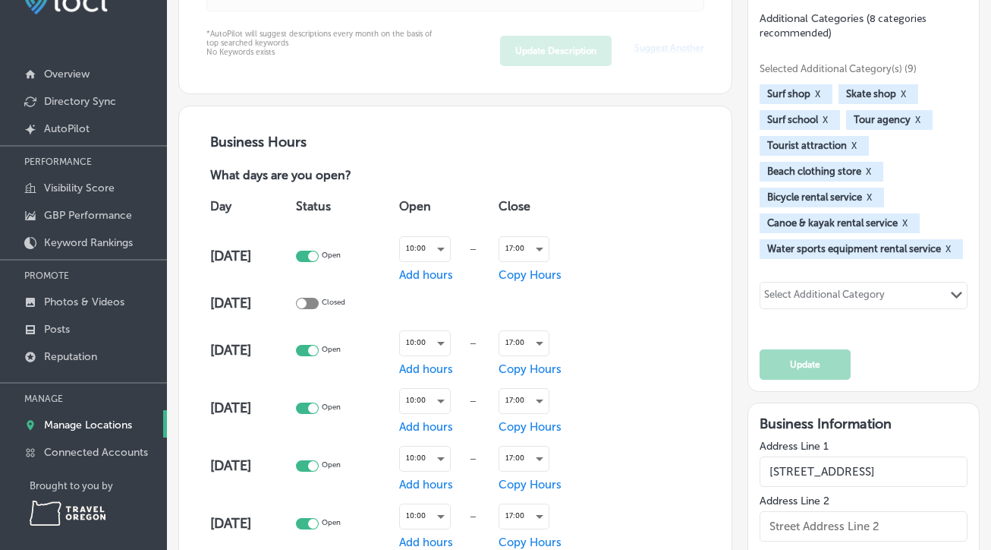
scroll to position [845, 0]
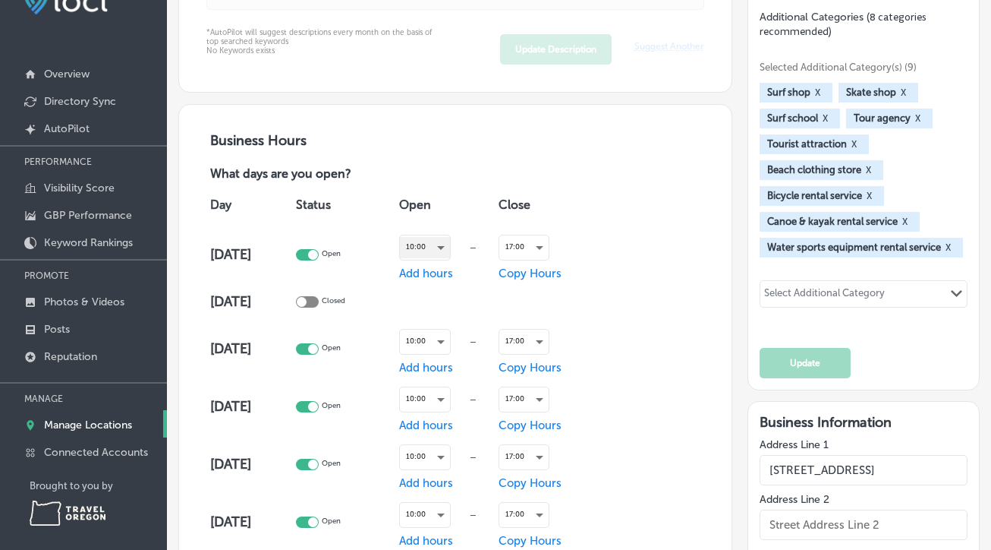
click at [442, 249] on div "10:00" at bounding box center [425, 247] width 50 height 20
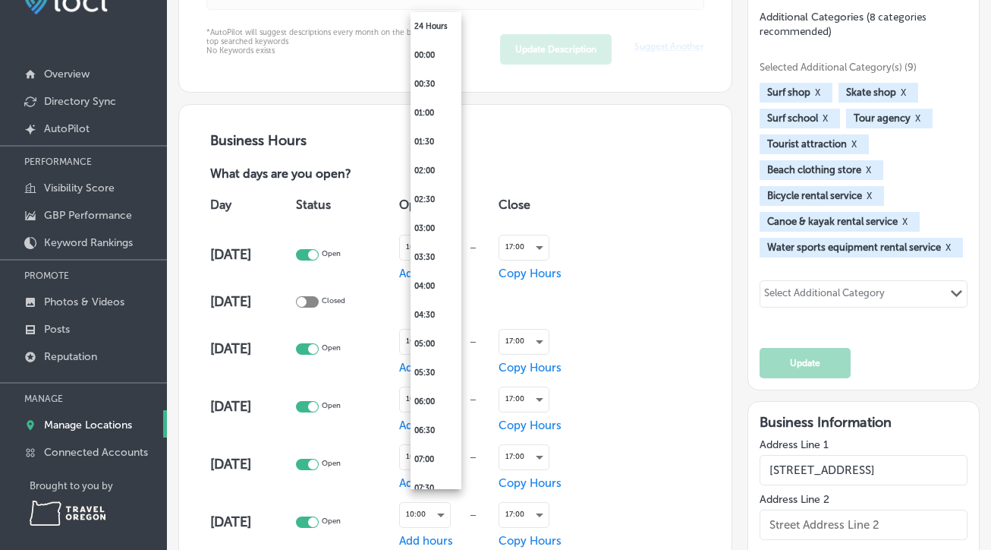
scroll to position [382, 0]
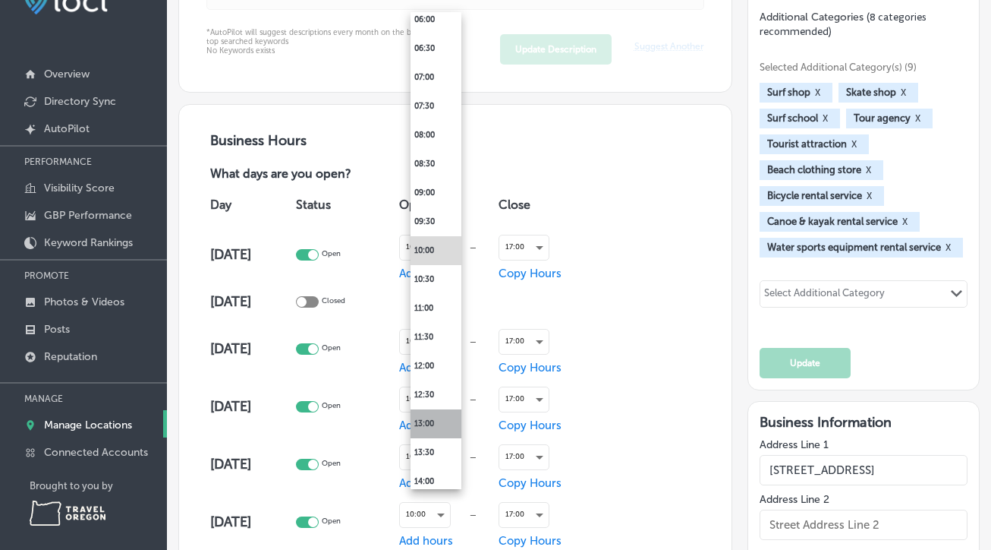
click at [441, 424] on li "13:00" at bounding box center [436, 423] width 51 height 29
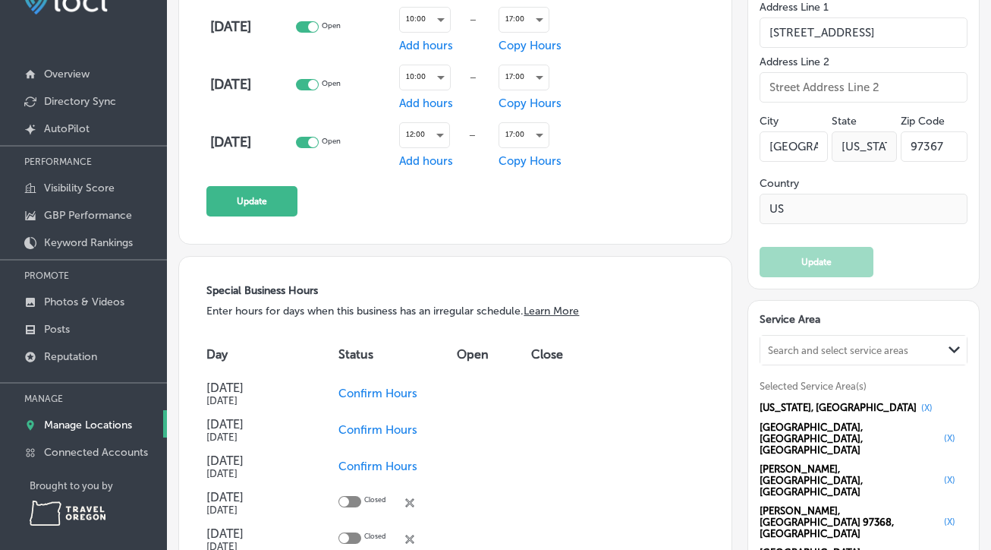
scroll to position [1278, 0]
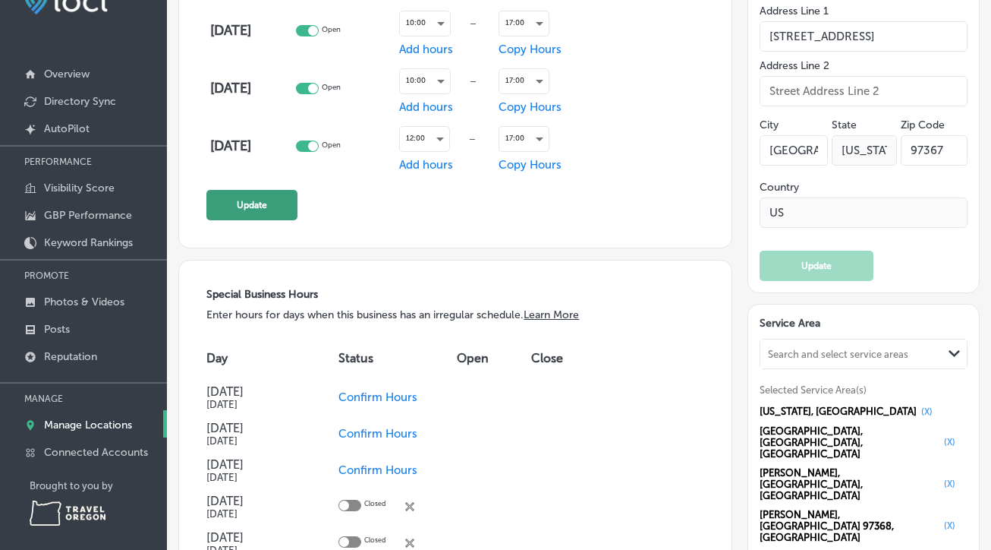
click at [250, 211] on button "Update" at bounding box center [251, 205] width 91 height 30
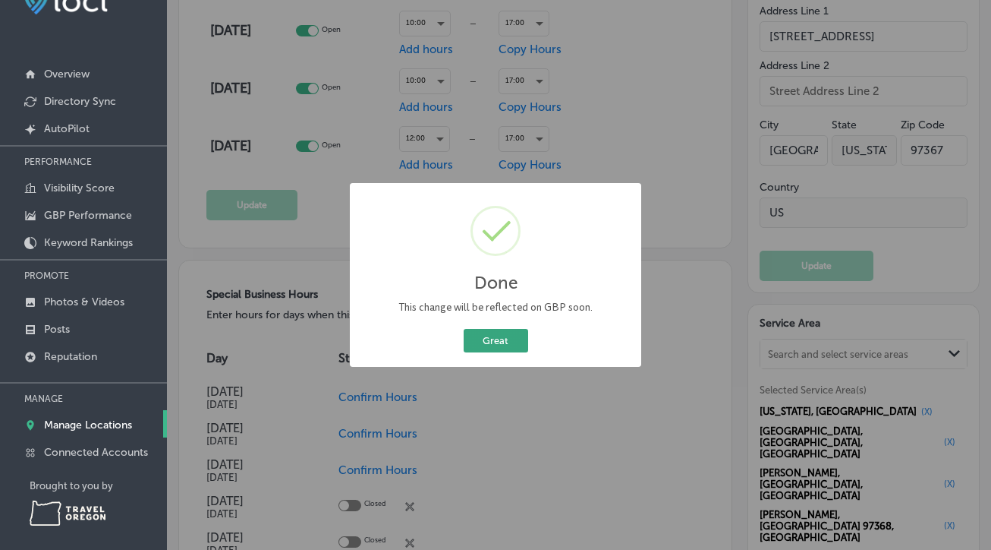
click at [496, 338] on button "Great" at bounding box center [496, 341] width 65 height 24
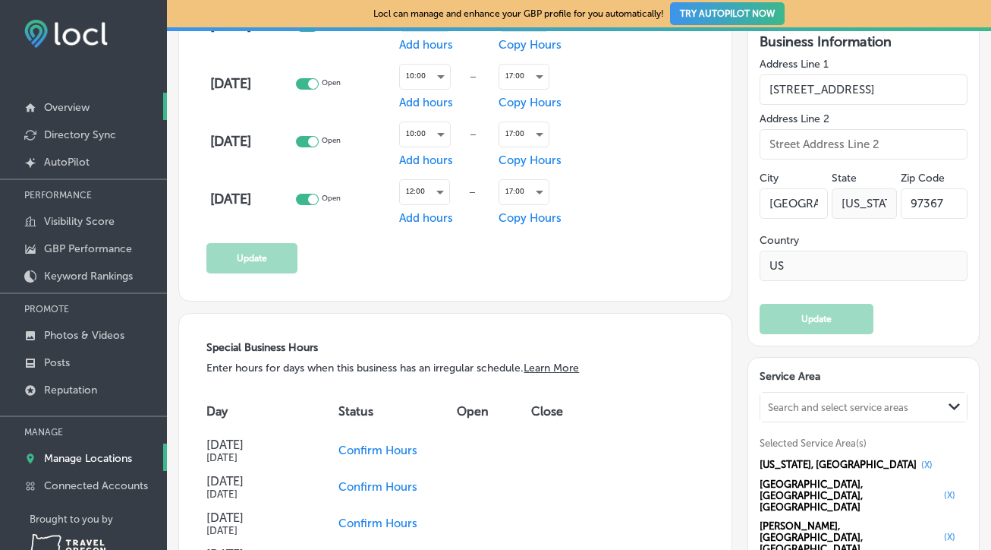
scroll to position [0, 0]
click at [55, 106] on p "Overview" at bounding box center [67, 107] width 46 height 13
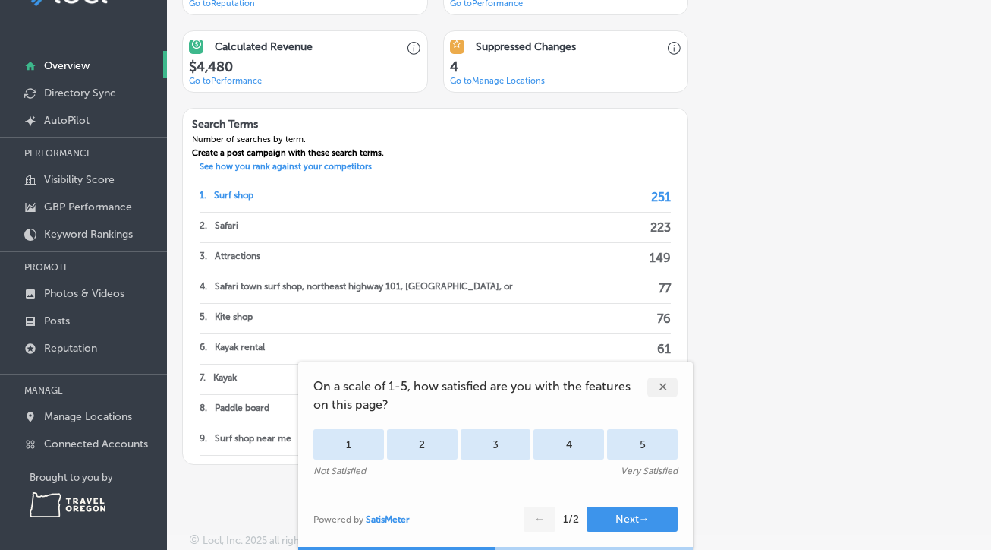
scroll to position [1088, 0]
click at [663, 386] on div "✕" at bounding box center [662, 387] width 30 height 20
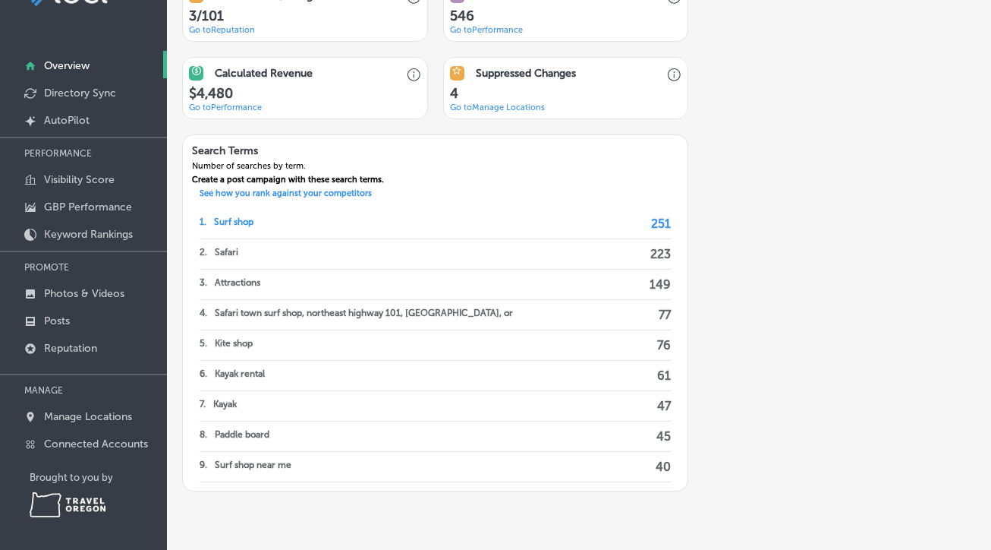
scroll to position [1060, 0]
click at [281, 192] on p "See how you rank against your competitors" at bounding box center [286, 197] width 191 height 14
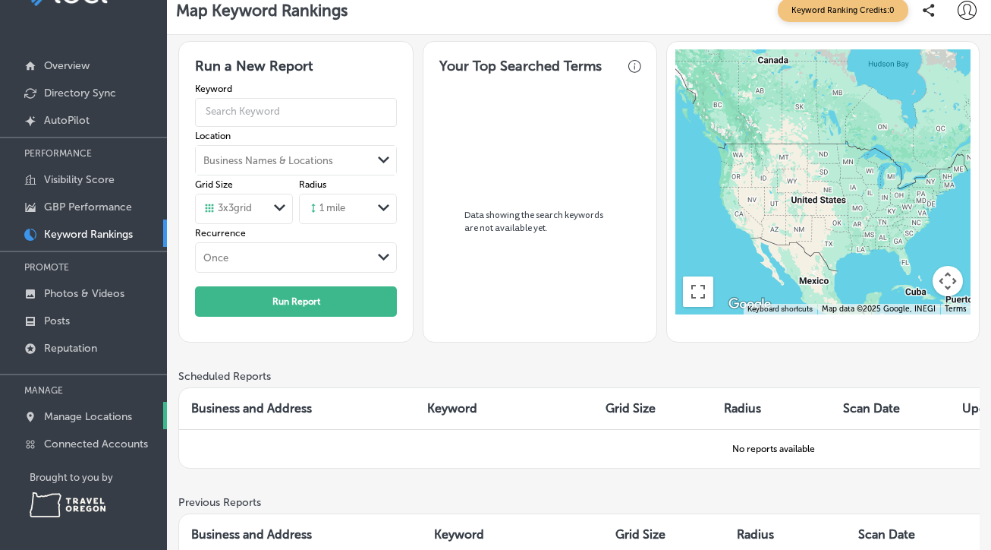
click at [118, 419] on p "Manage Locations" at bounding box center [88, 416] width 88 height 13
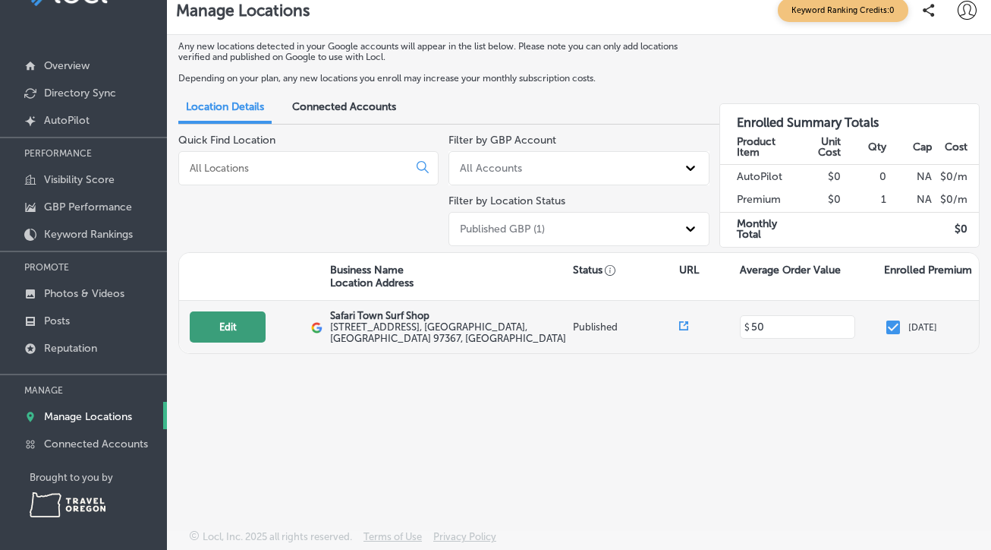
click at [224, 313] on button "Edit" at bounding box center [228, 326] width 76 height 31
select select "US"
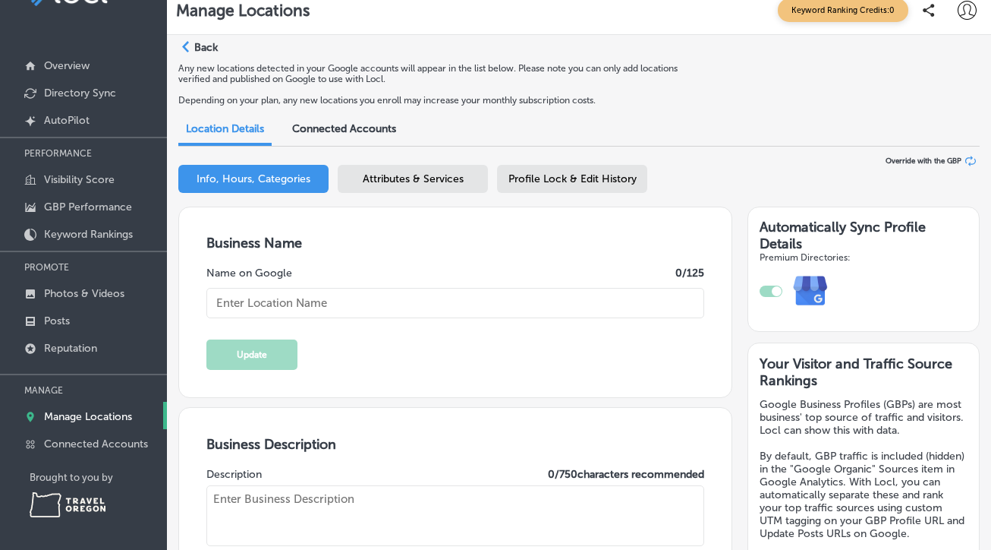
type input "Safari Town Surf Shop"
type textarea "Safari Town Surf Shop is a locally owned and family operated surf shop establis…"
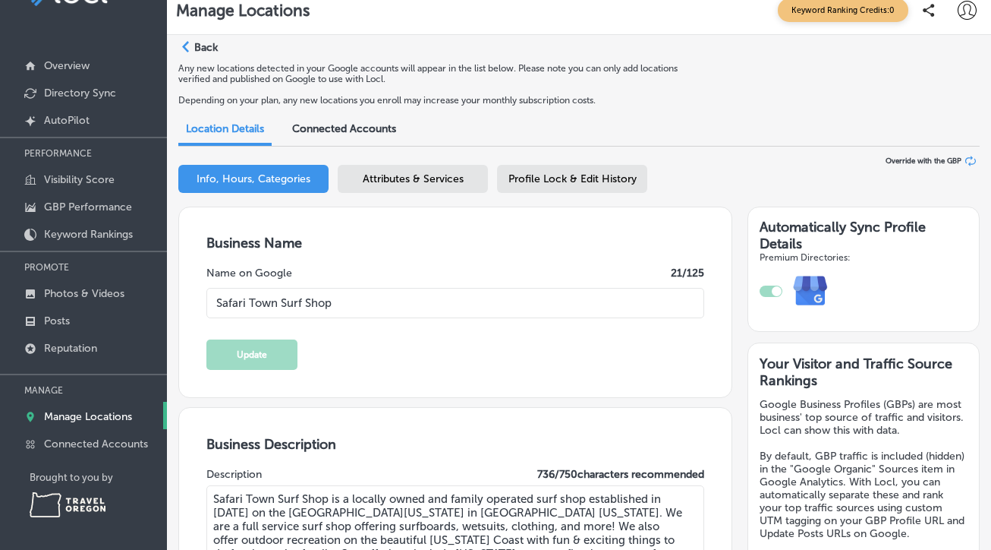
type input "[STREET_ADDRESS]"
type input "[GEOGRAPHIC_DATA]"
type input "97367"
type input "US"
type input "[URL][DOMAIN_NAME]"
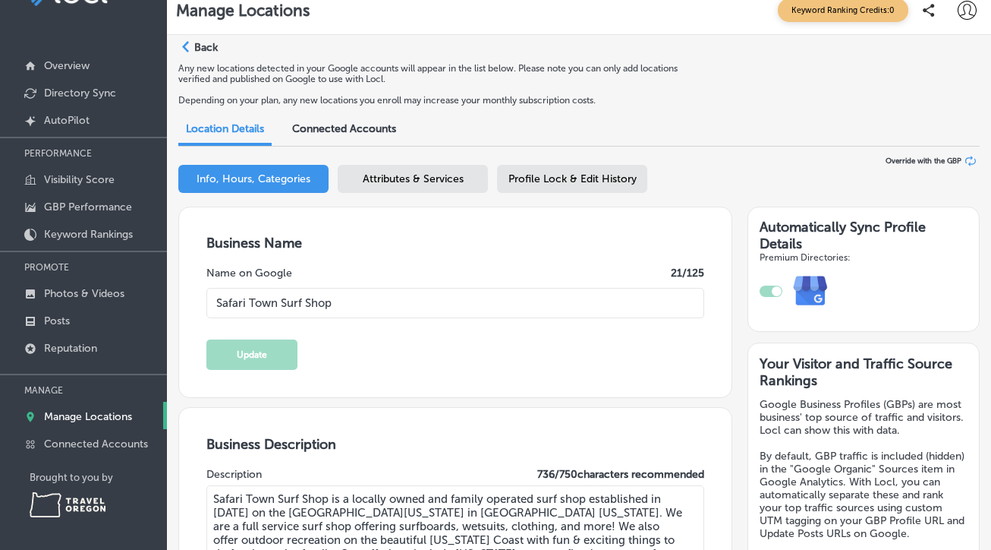
type input "[PHONE_NUMBER]"
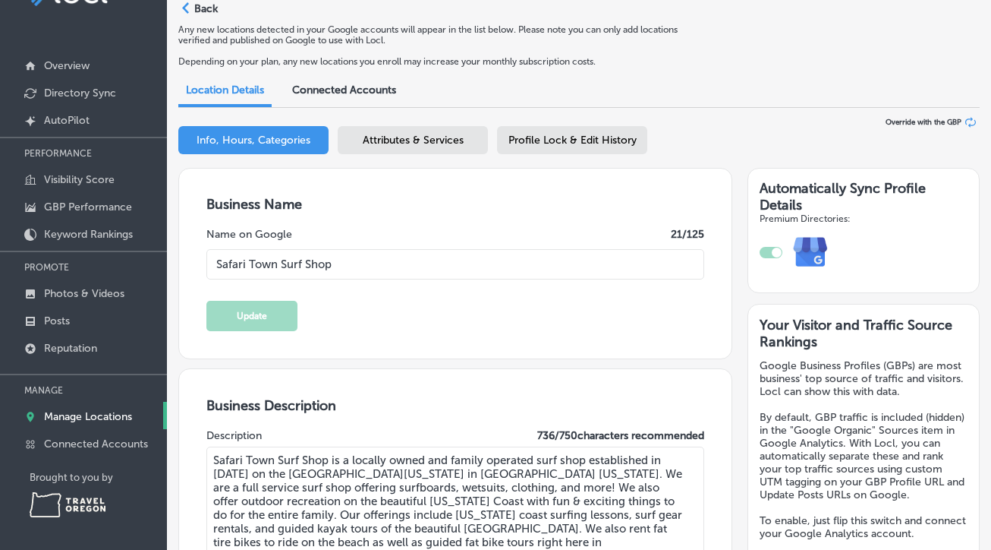
type input "50"
type input "[EMAIL_ADDRESS][DOMAIN_NAME]"
type input "[URL][DOMAIN_NAME]"
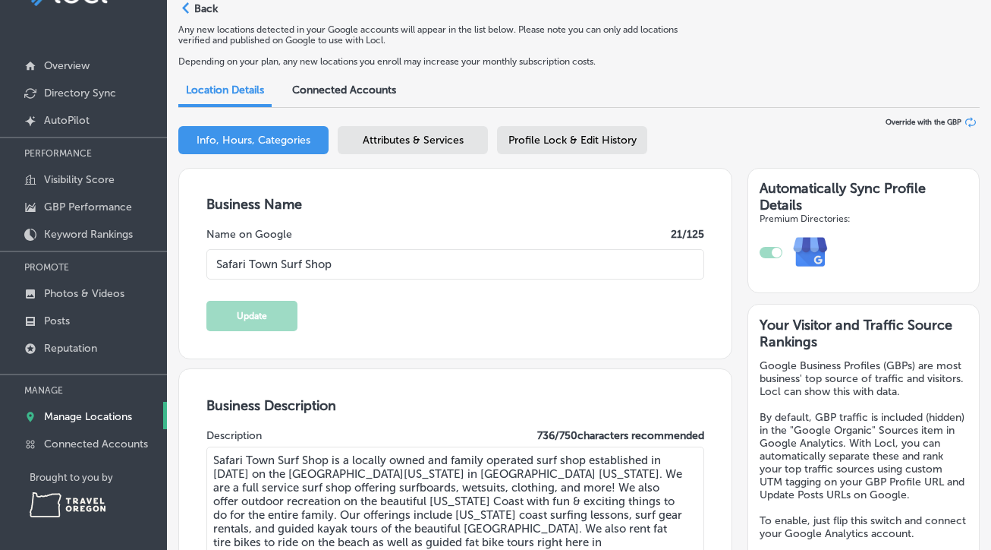
type input "[URL][DOMAIN_NAME]"
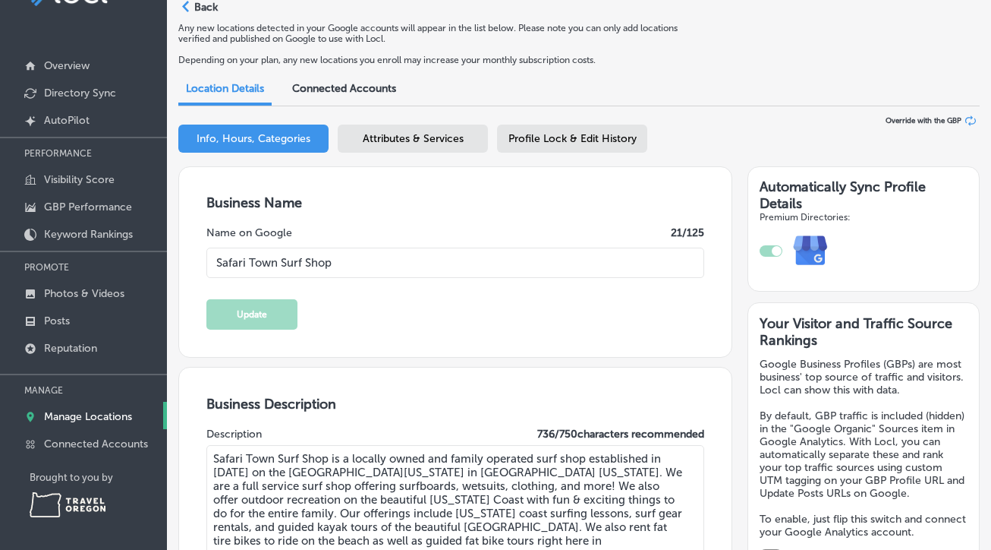
checkbox input "true"
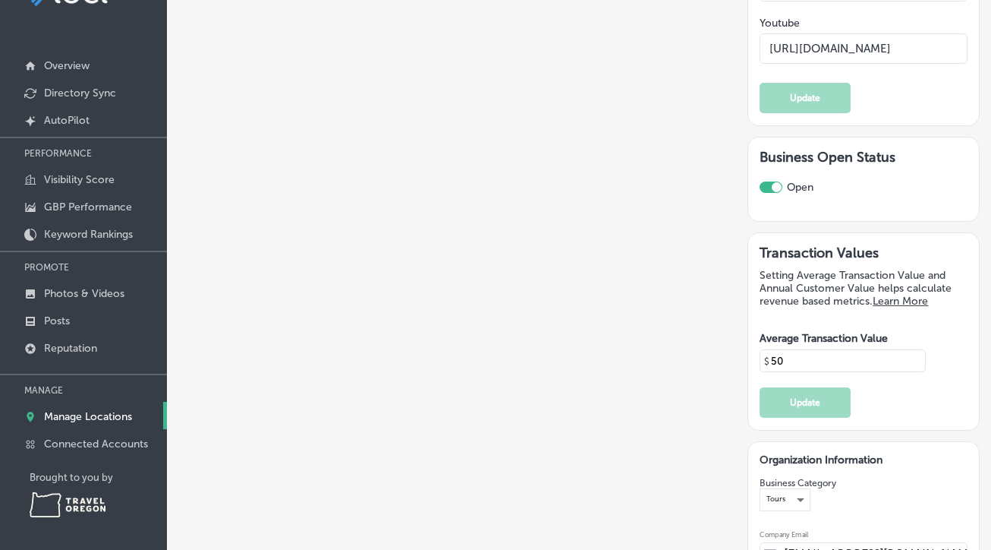
scroll to position [3196, 0]
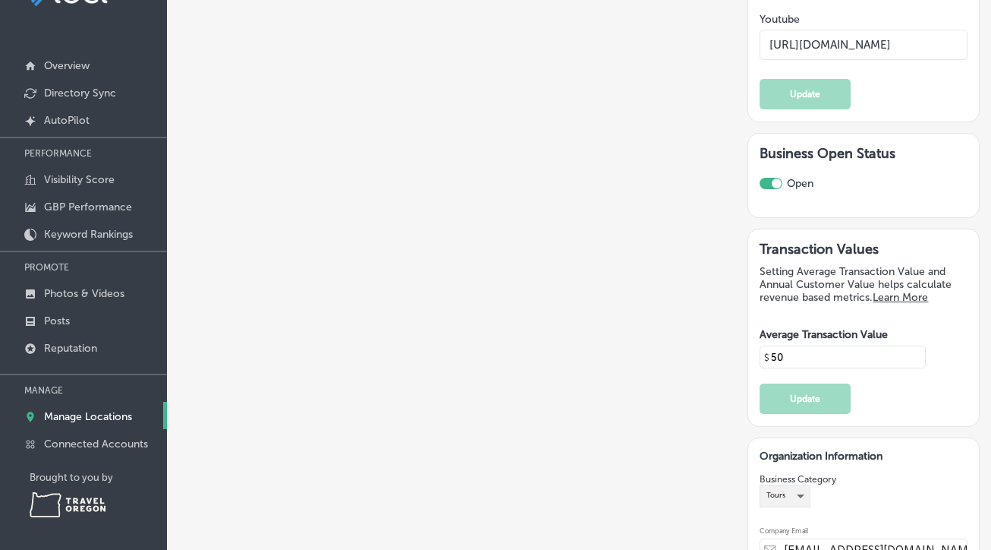
click at [800, 485] on div "Tours" at bounding box center [785, 495] width 49 height 20
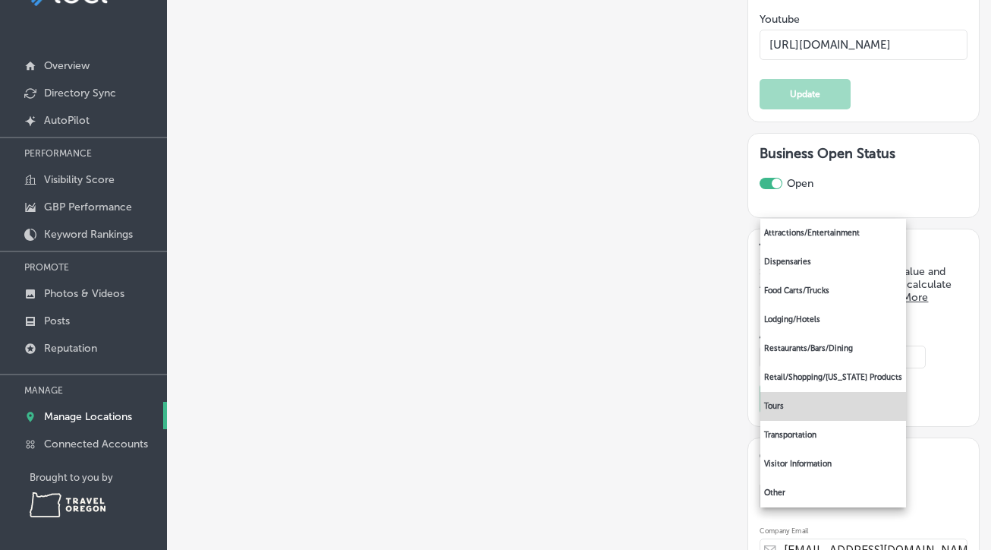
click at [935, 315] on div at bounding box center [495, 275] width 991 height 550
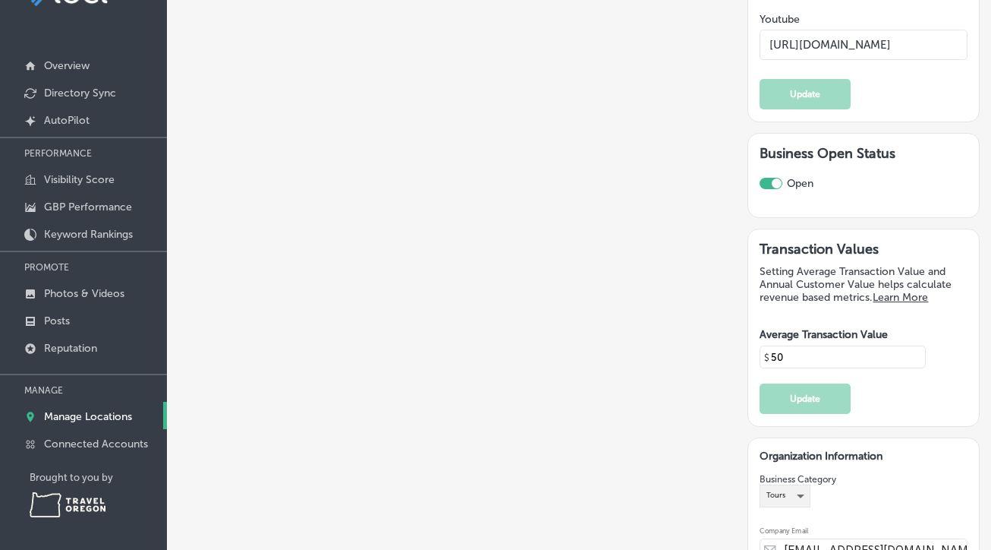
click at [801, 485] on div "Tours" at bounding box center [785, 495] width 49 height 20
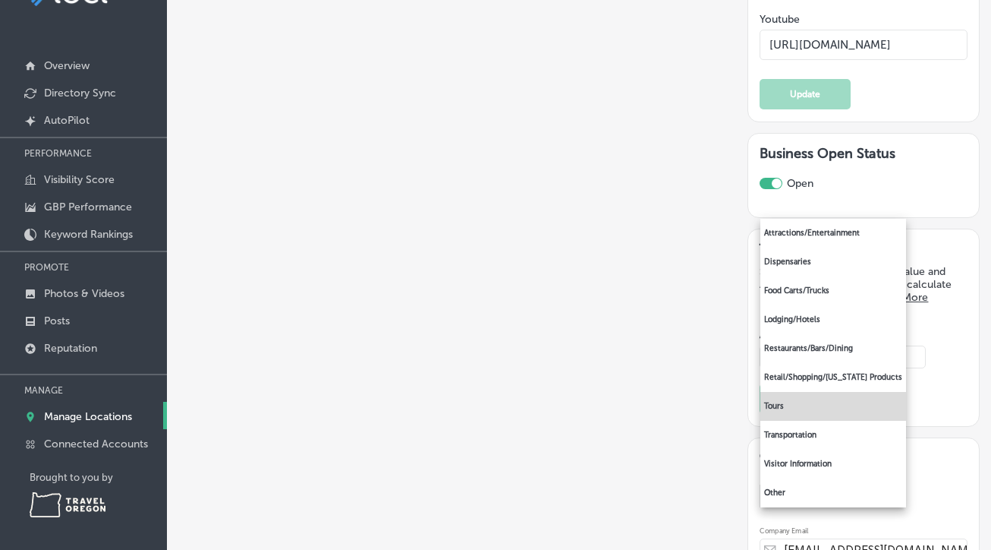
click at [805, 406] on li "Tours" at bounding box center [834, 406] width 146 height 29
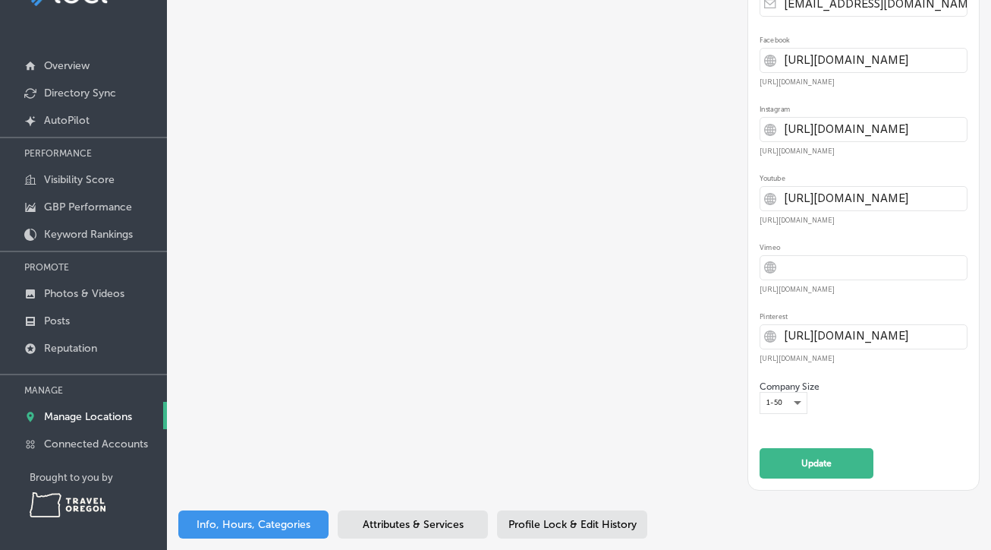
scroll to position [3741, 0]
click at [446, 518] on span "Attributes & Services" at bounding box center [413, 524] width 101 height 13
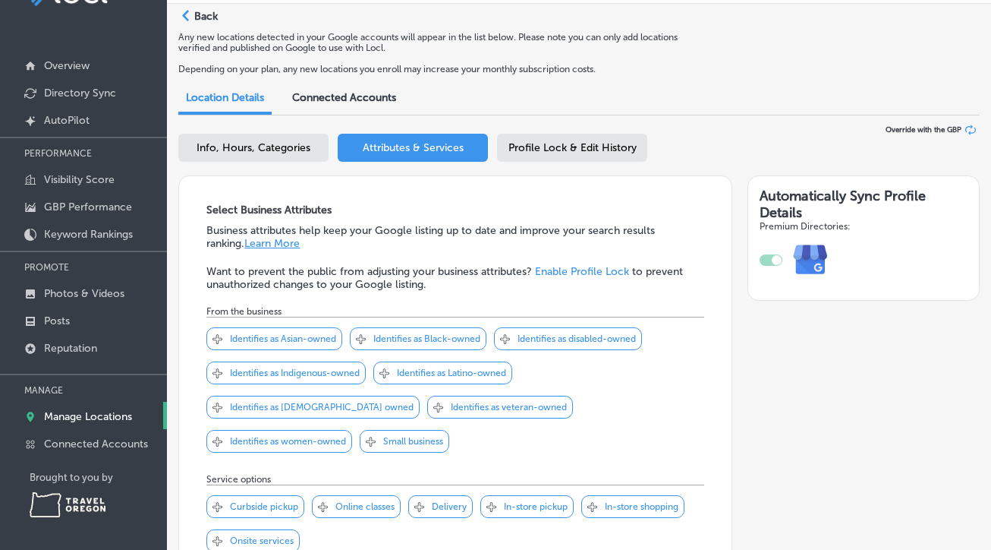
scroll to position [30, 0]
click at [254, 147] on span "Info, Hours, Categories" at bounding box center [254, 148] width 114 height 13
select select "US"
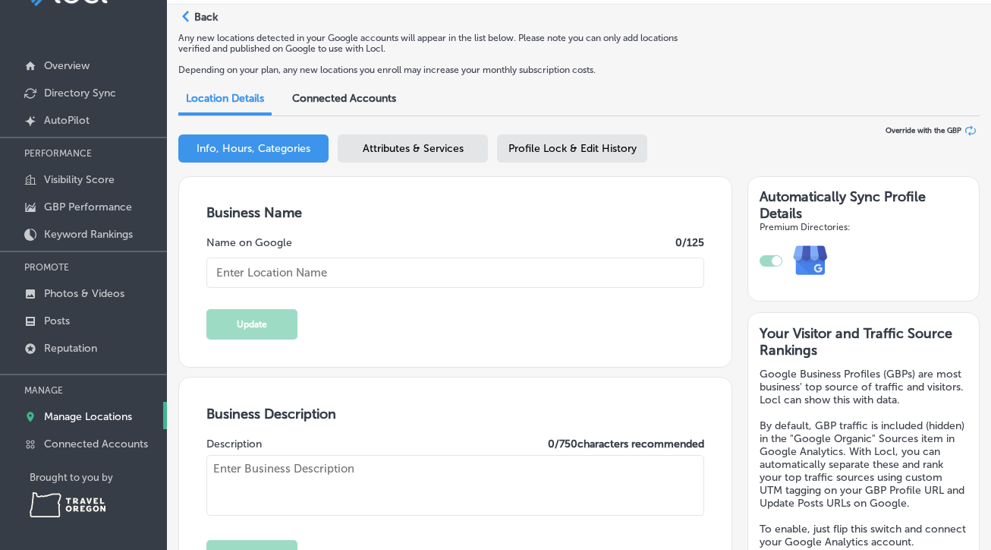
type input "Safari Town Surf Shop"
type textarea "Safari Town Surf Shop is a locally owned and family operated surf shop establis…"
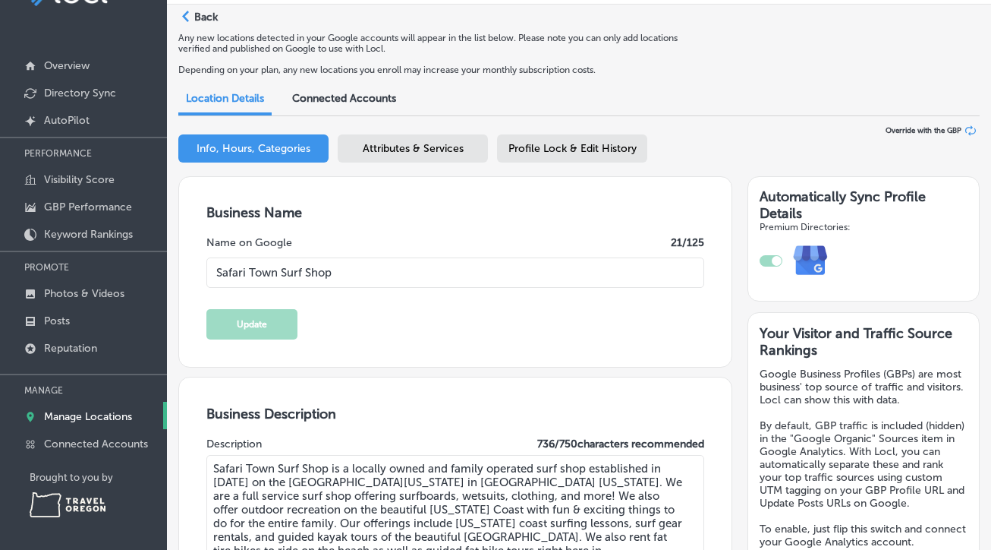
type input "[STREET_ADDRESS]"
type input "[GEOGRAPHIC_DATA]"
type input "97367"
type input "US"
type input "[URL][DOMAIN_NAME]"
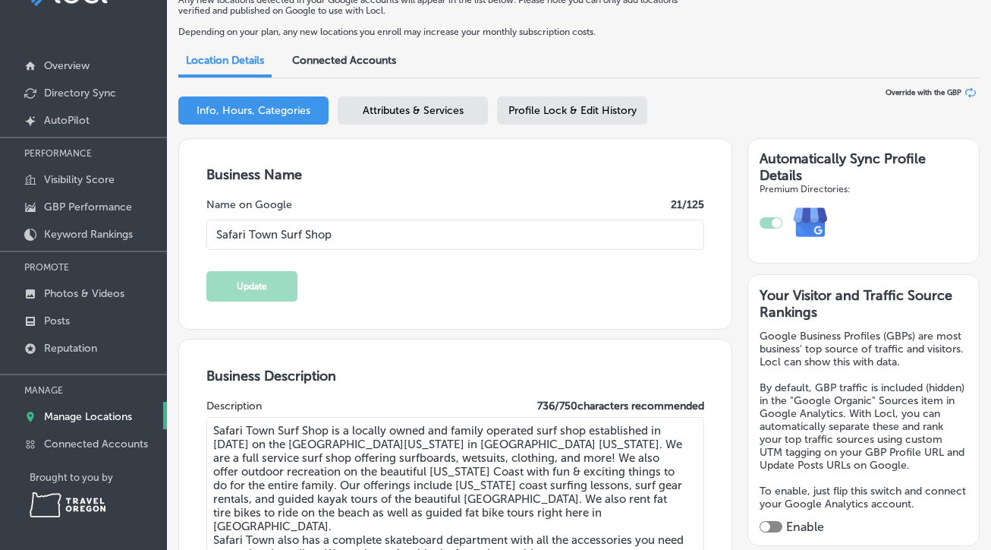
type input "[PHONE_NUMBER]"
type input "50"
type input "[EMAIL_ADDRESS][DOMAIN_NAME]"
type input "[URL][DOMAIN_NAME]"
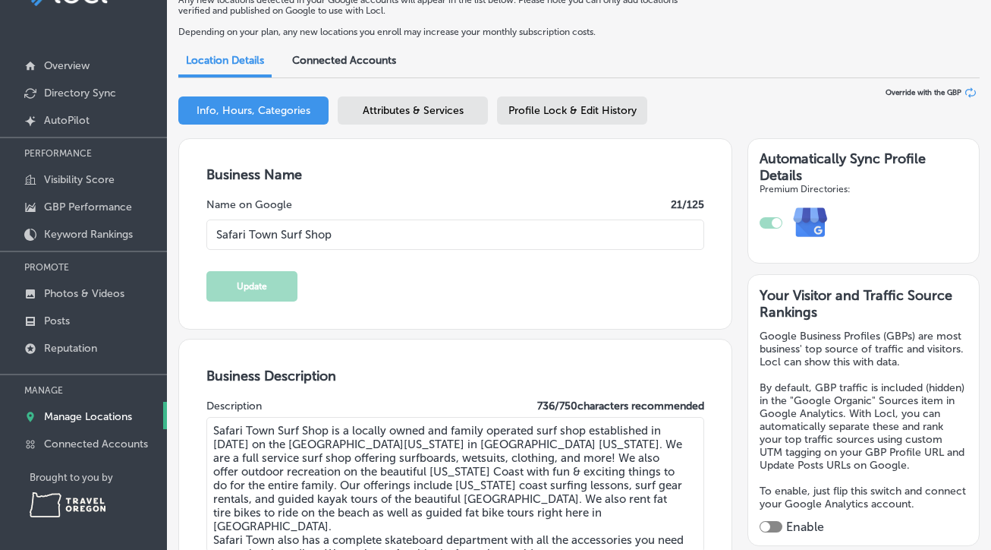
type input "[URL][DOMAIN_NAME]"
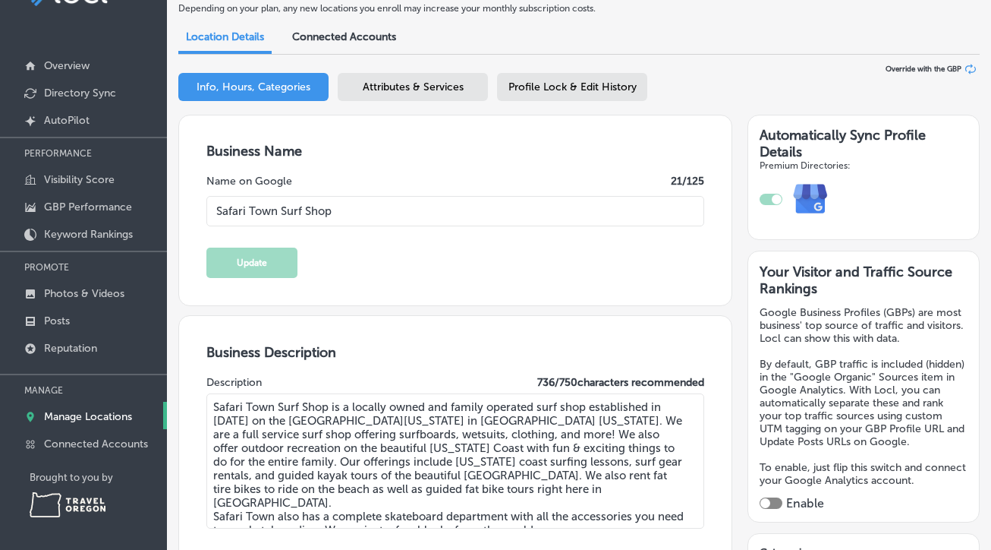
checkbox input "true"
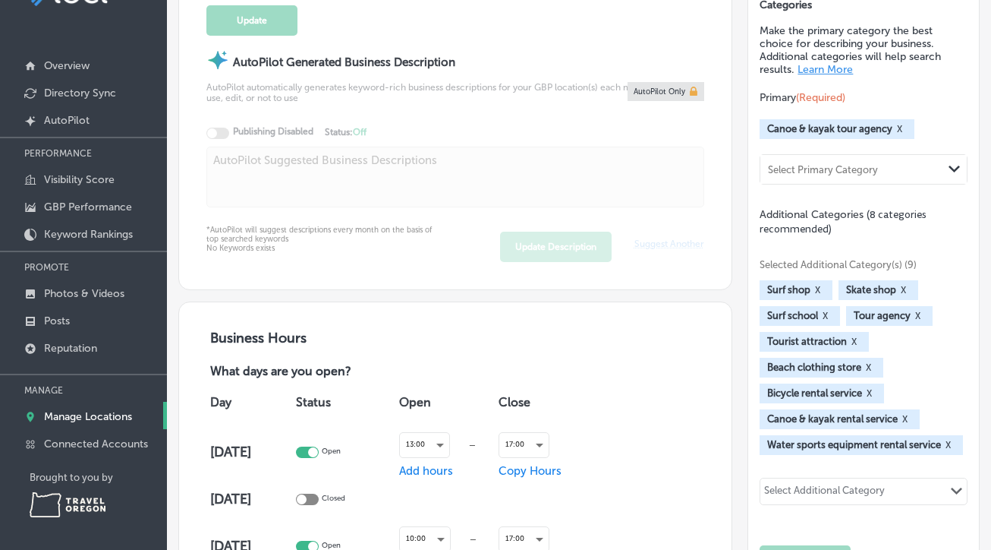
scroll to position [640, 0]
click at [903, 134] on button "X" at bounding box center [900, 128] width 14 height 12
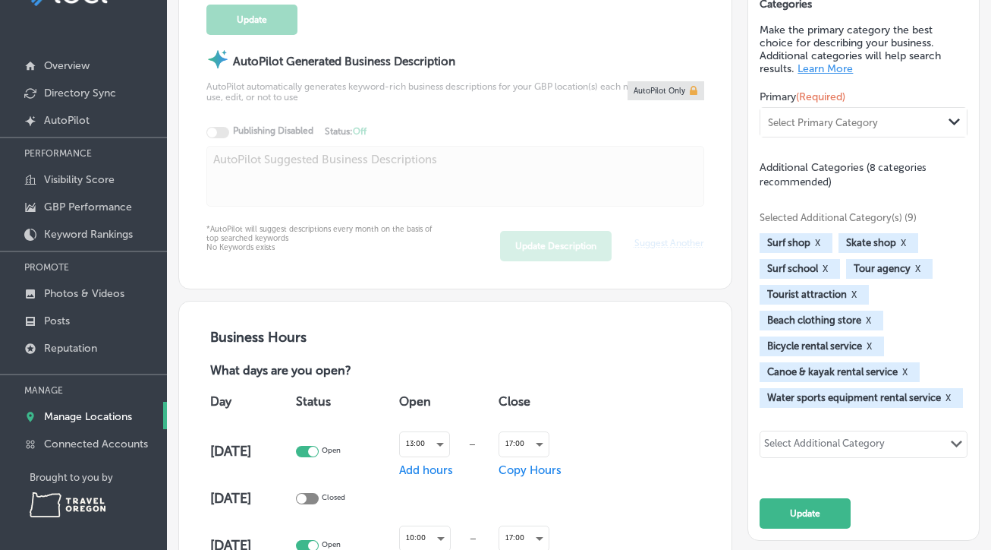
click at [819, 128] on div "Select Primary Category" at bounding box center [823, 121] width 110 height 11
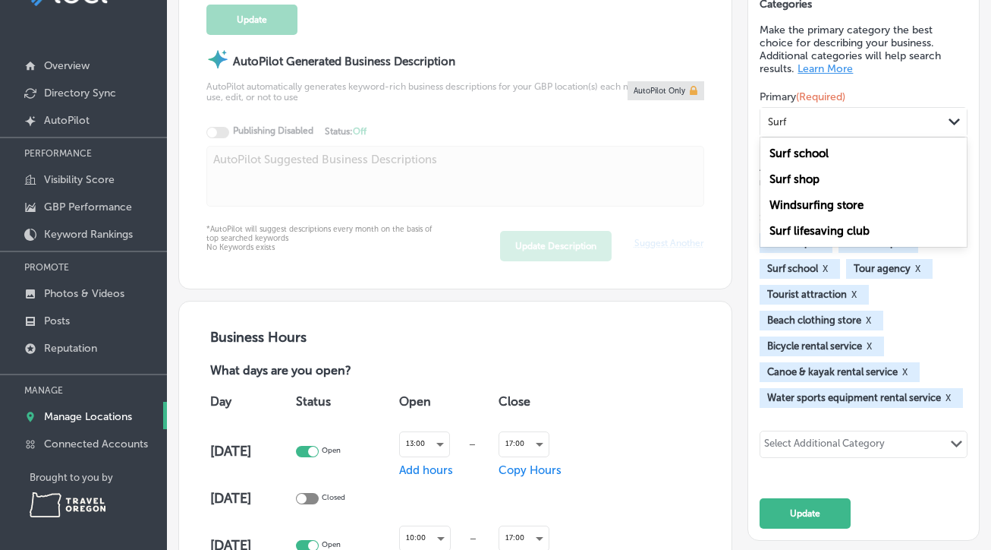
click at [810, 186] on label "Surf shop" at bounding box center [795, 179] width 50 height 14
type input "Surf"
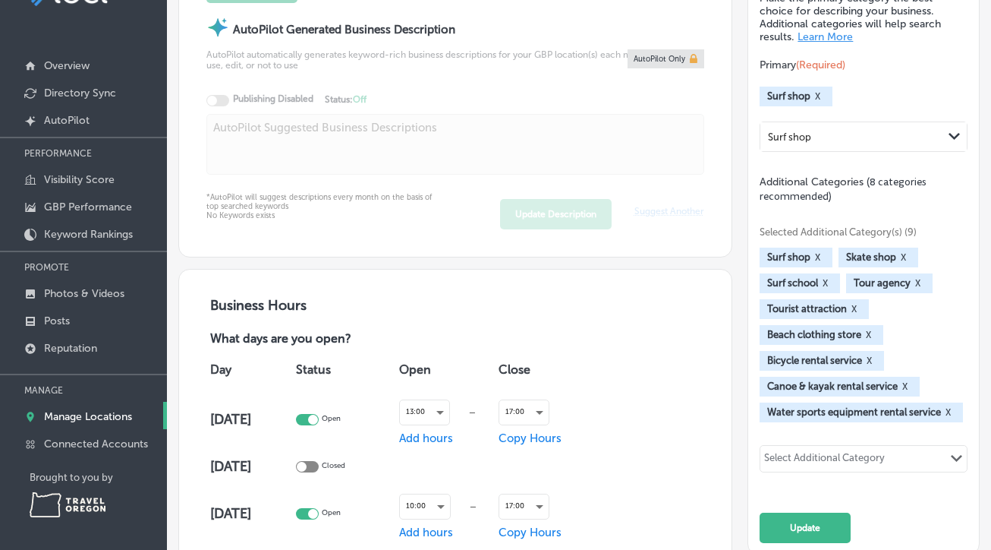
scroll to position [682, 0]
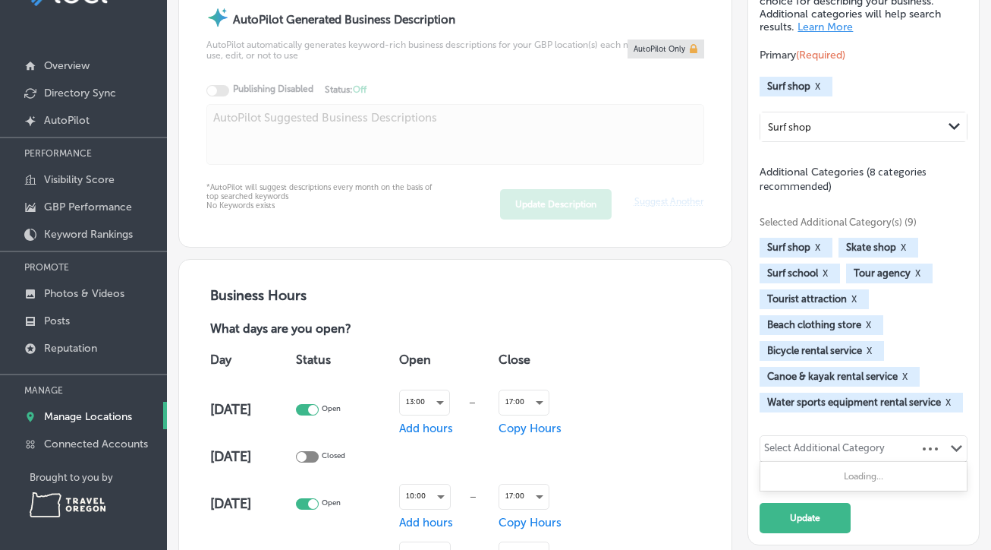
click at [809, 459] on div "Select Additional Category" at bounding box center [824, 450] width 121 height 17
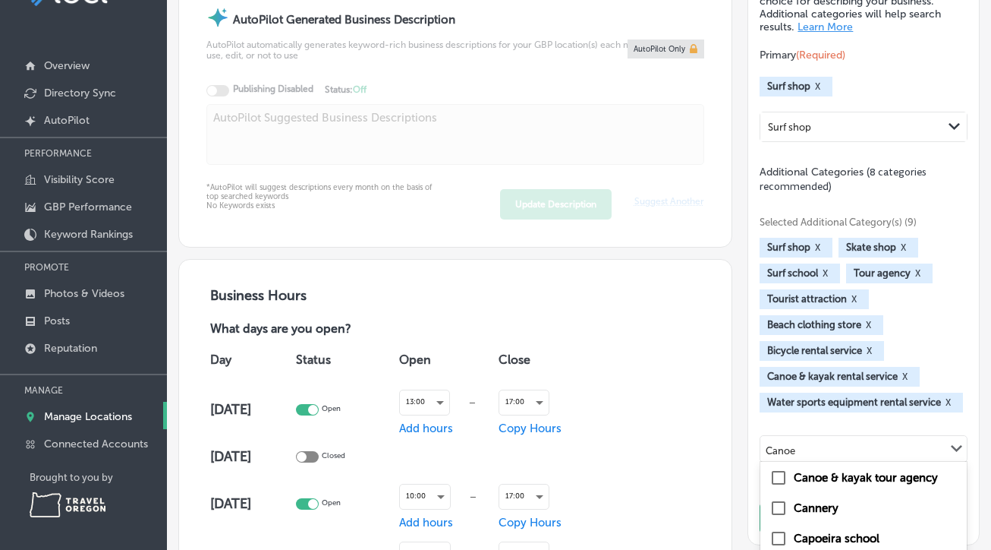
scroll to position [123, 0]
click at [777, 487] on input "checkbox" at bounding box center [779, 478] width 18 height 18
type input "Canoe"
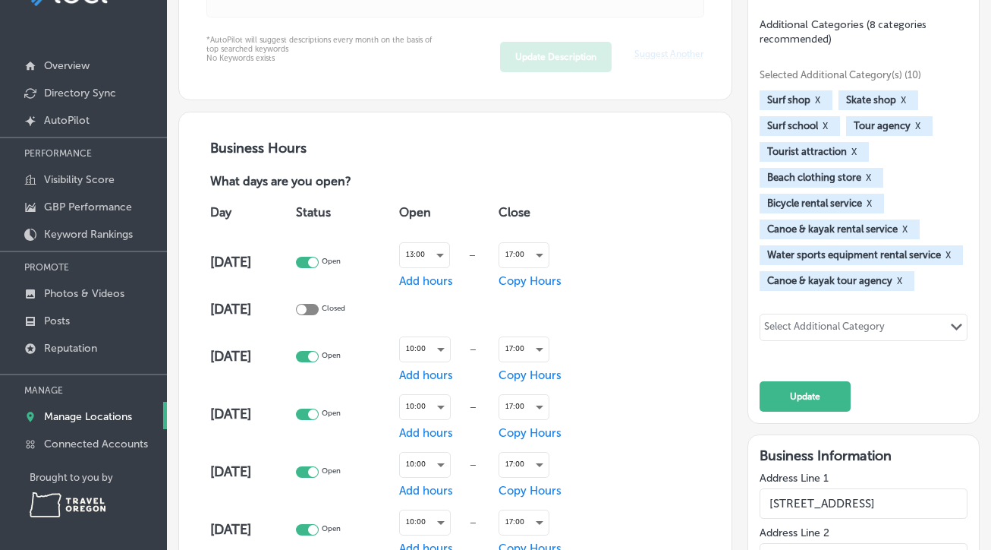
scroll to position [835, 0]
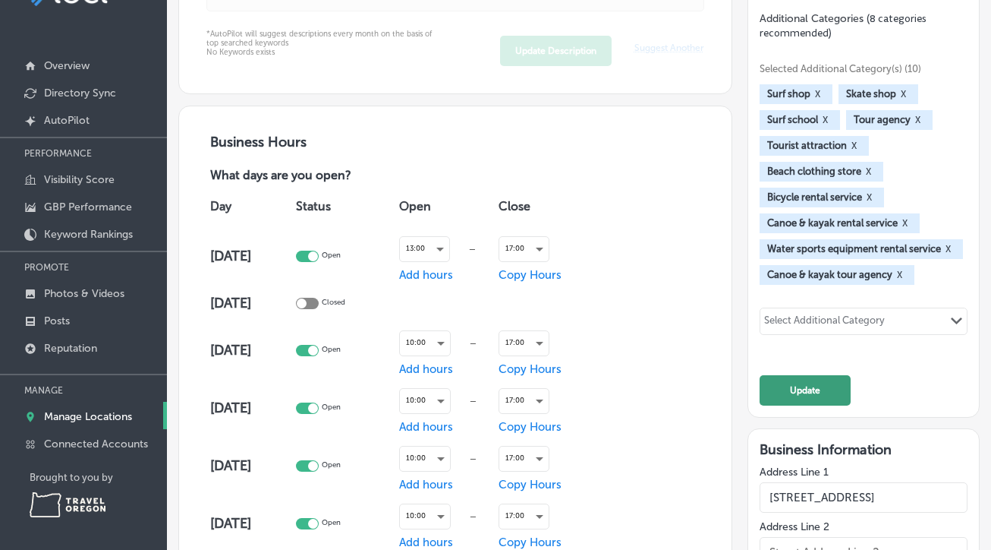
click at [809, 405] on button "Update" at bounding box center [805, 390] width 91 height 30
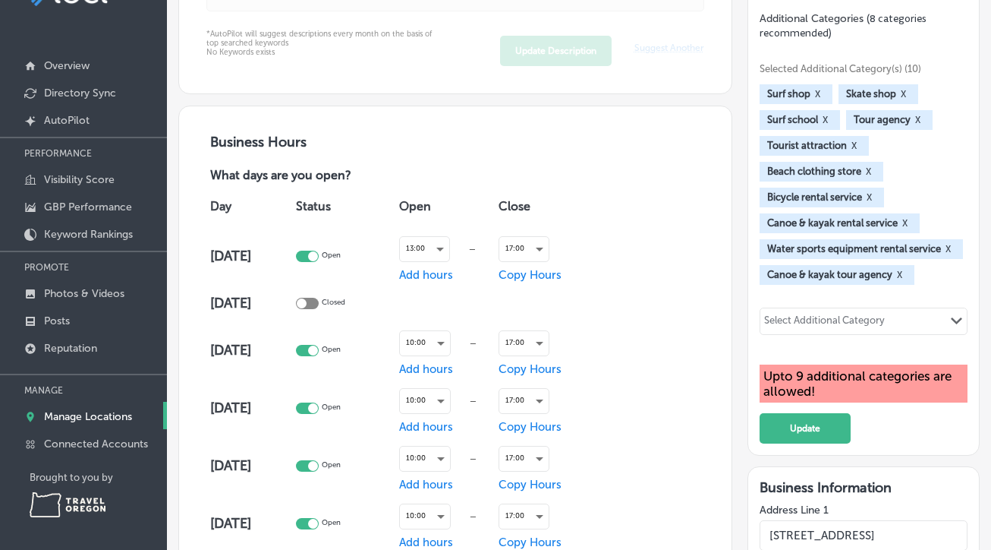
click at [925, 126] on button "X" at bounding box center [918, 120] width 14 height 12
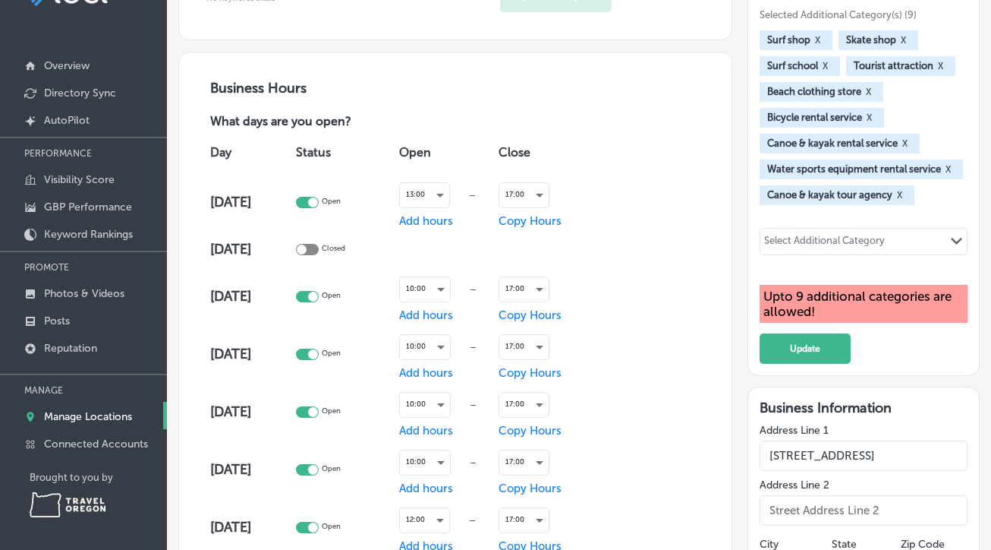
scroll to position [999, 0]
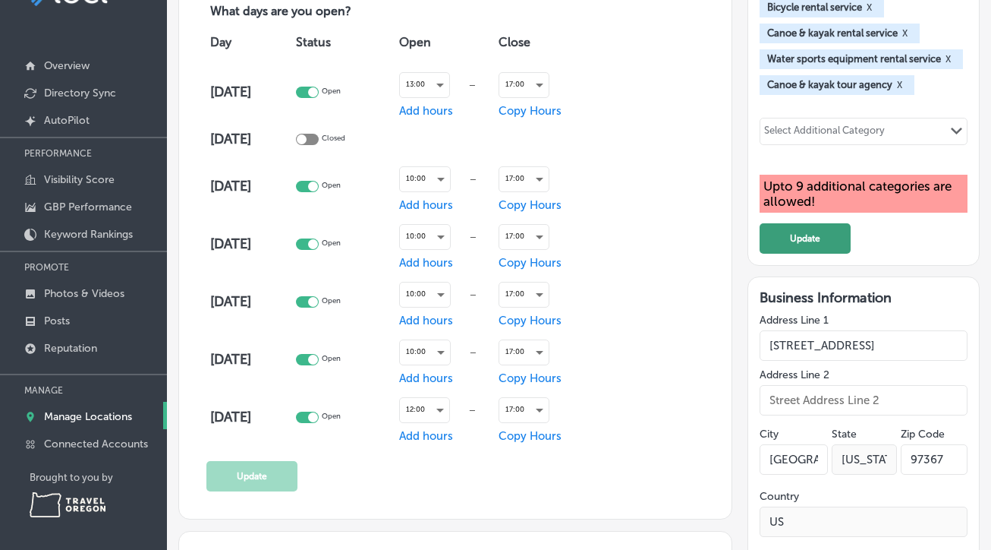
click at [815, 254] on button "Update" at bounding box center [805, 238] width 91 height 30
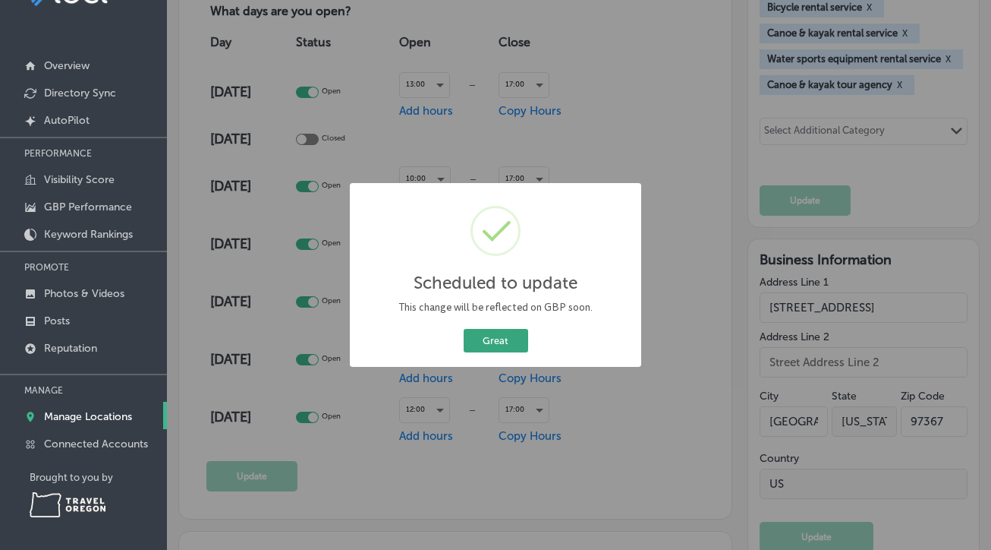
click at [502, 339] on button "Great" at bounding box center [496, 341] width 65 height 24
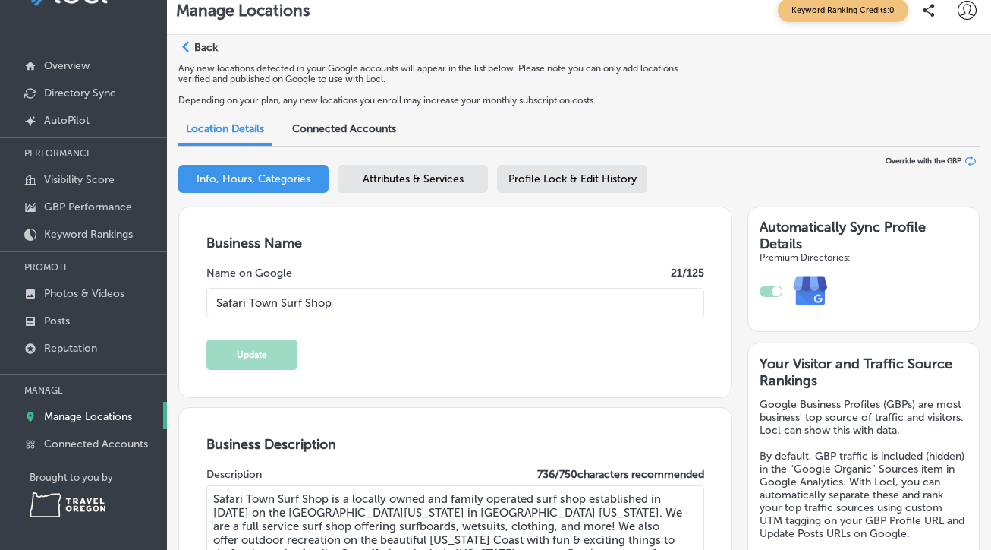
scroll to position [0, 0]
